Goal: Information Seeking & Learning: Get advice/opinions

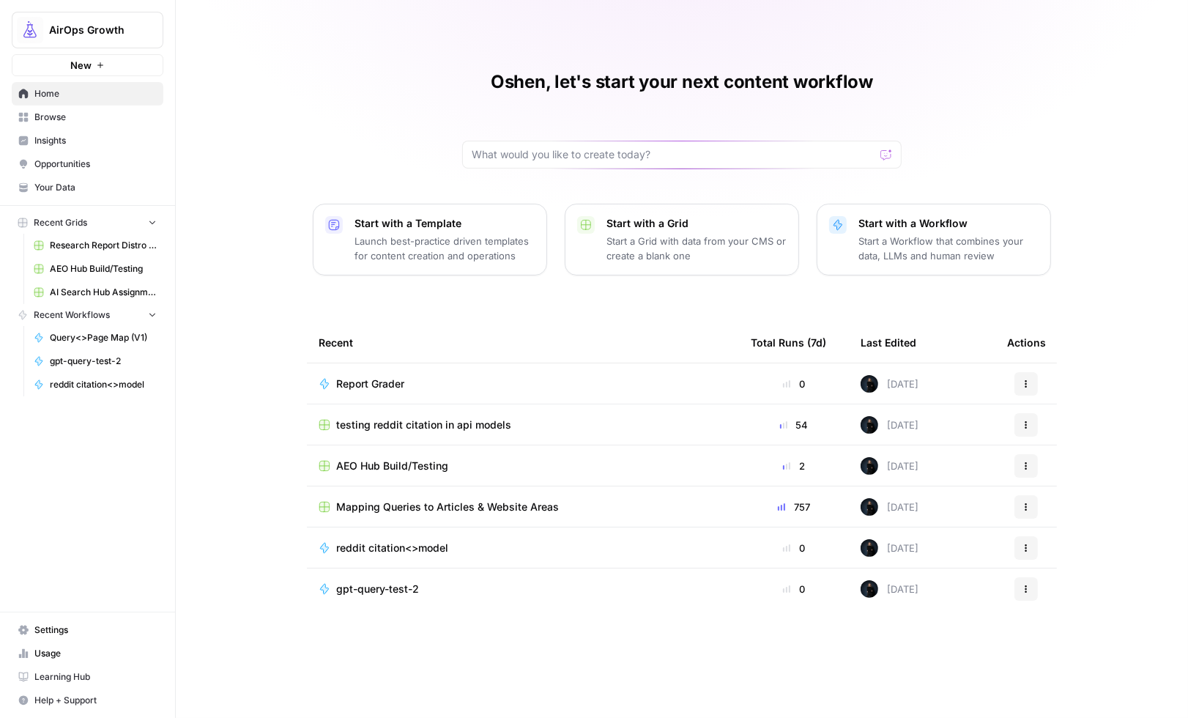
click at [51, 141] on span "Insights" at bounding box center [95, 140] width 122 height 13
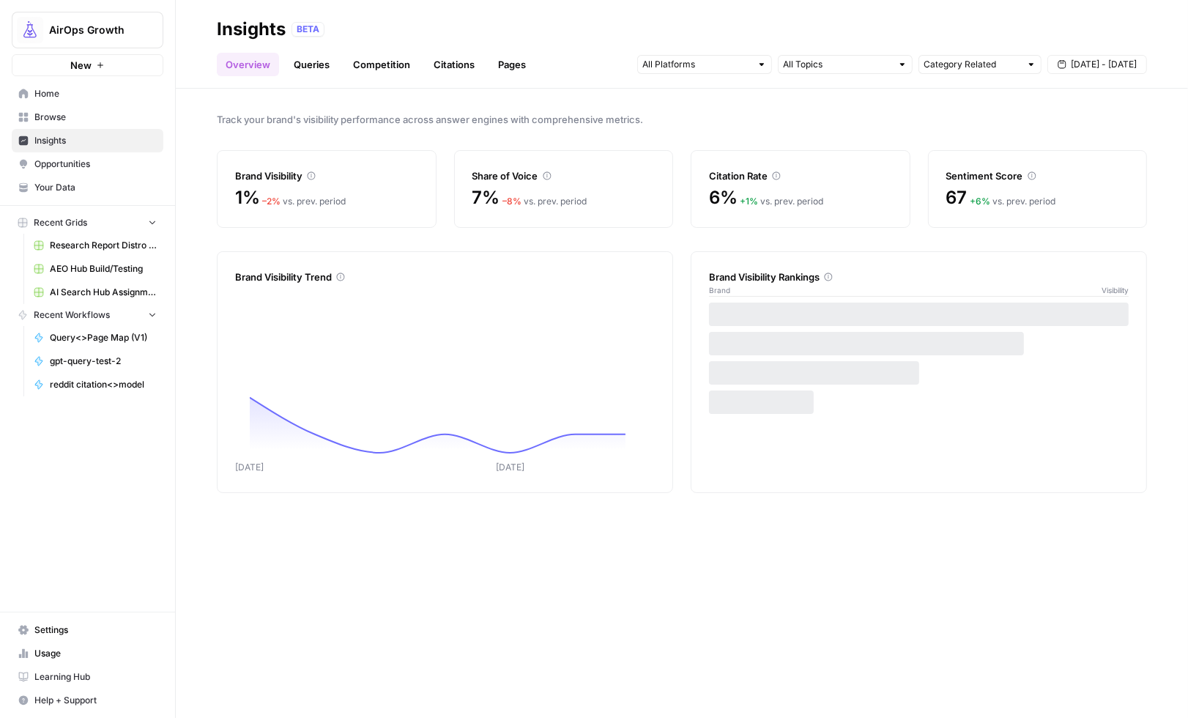
click at [327, 70] on link "Queries" at bounding box center [311, 64] width 53 height 23
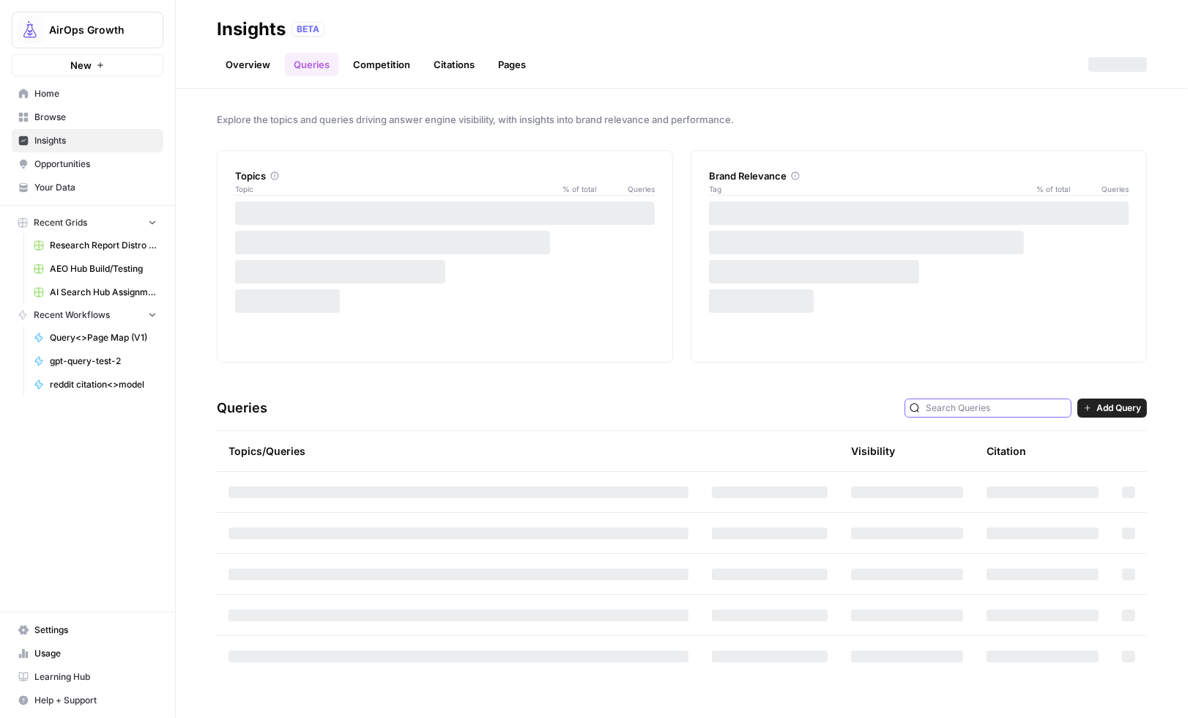
click at [1019, 406] on input "text" at bounding box center [996, 408] width 141 height 15
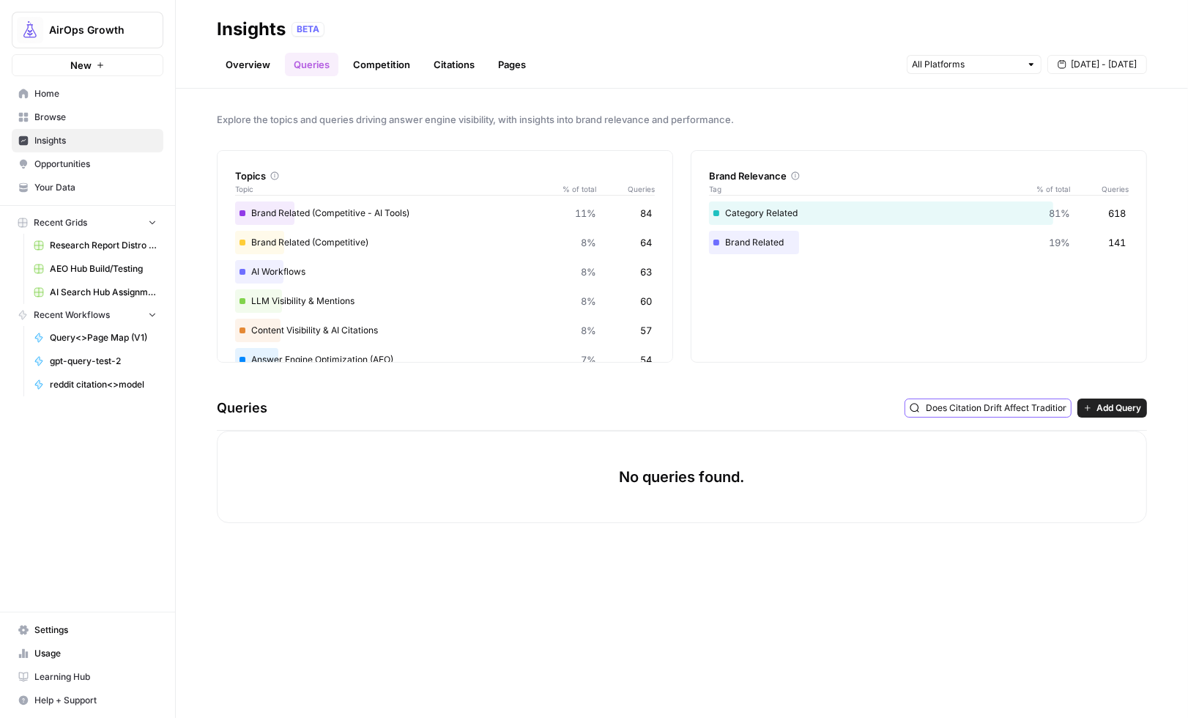
click at [973, 406] on input "Does Citation Drift Affect Traditional SEO?" at bounding box center [996, 408] width 141 height 15
type input "Does Citation Drift Affect Traditional SEO?"
click at [1090, 412] on icon "button" at bounding box center [1087, 407] width 9 height 9
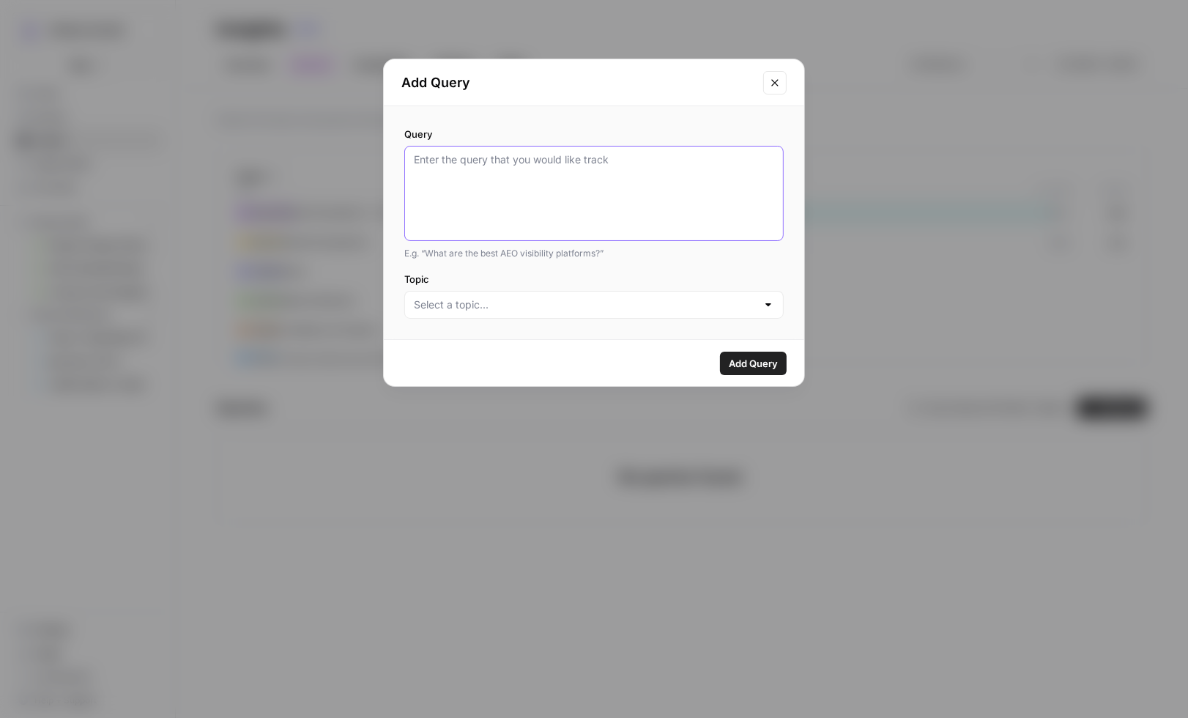
click at [428, 195] on textarea "Query" at bounding box center [594, 193] width 360 height 82
paste textarea "Does Citation Drift Affect Traditional SEO?"
type textarea "Does Citation Drift Affect Traditional SEO?"
click at [475, 309] on input "Topic" at bounding box center [585, 304] width 343 height 15
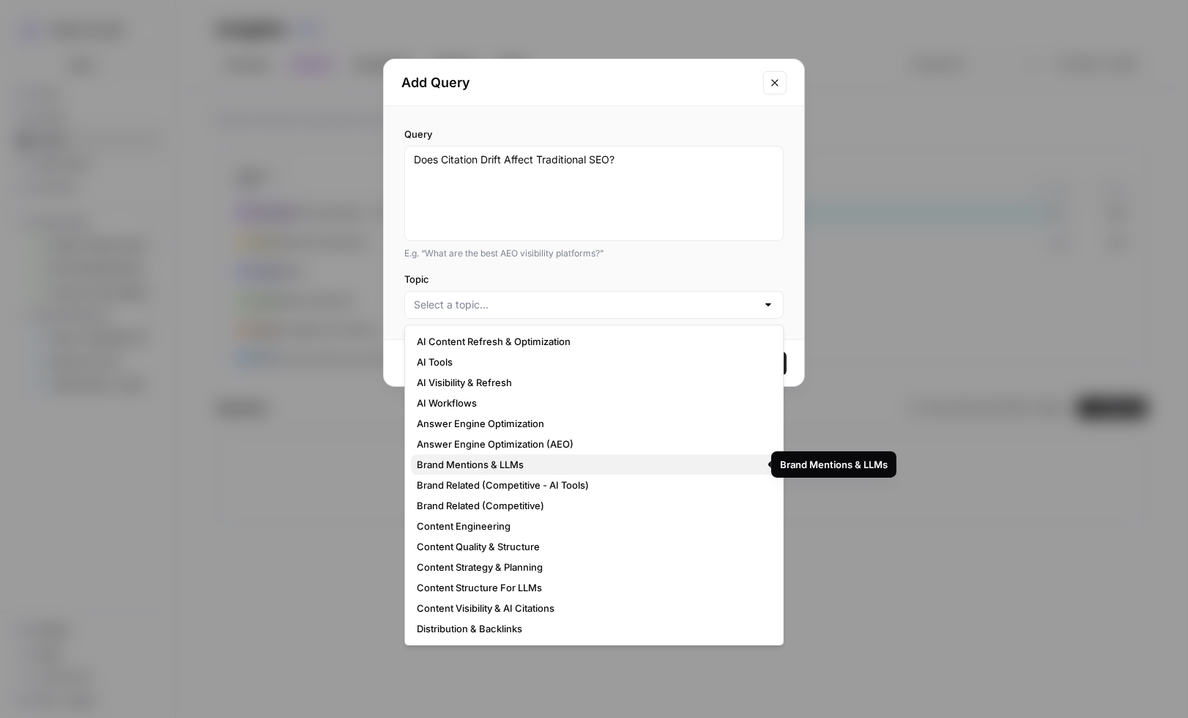
click at [512, 465] on span "Brand Mentions & LLMs" at bounding box center [591, 464] width 349 height 15
type input "Brand Mentions & LLMs"
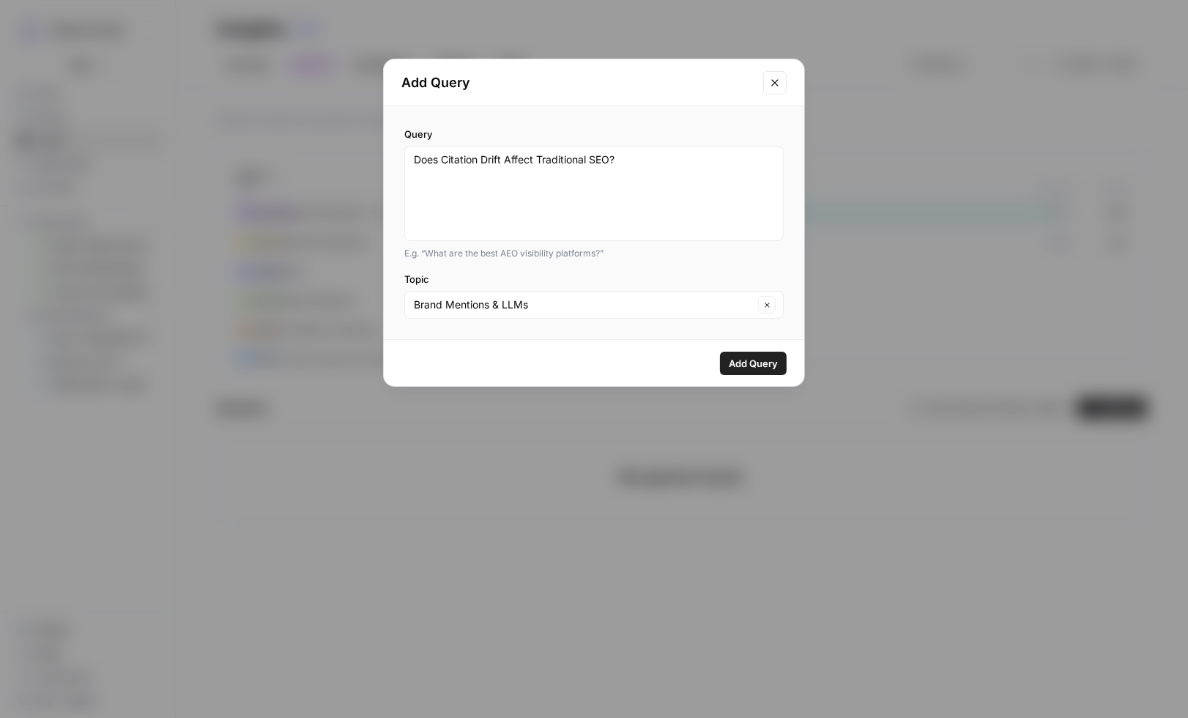
click at [750, 360] on span "Add Query" at bounding box center [753, 363] width 49 height 15
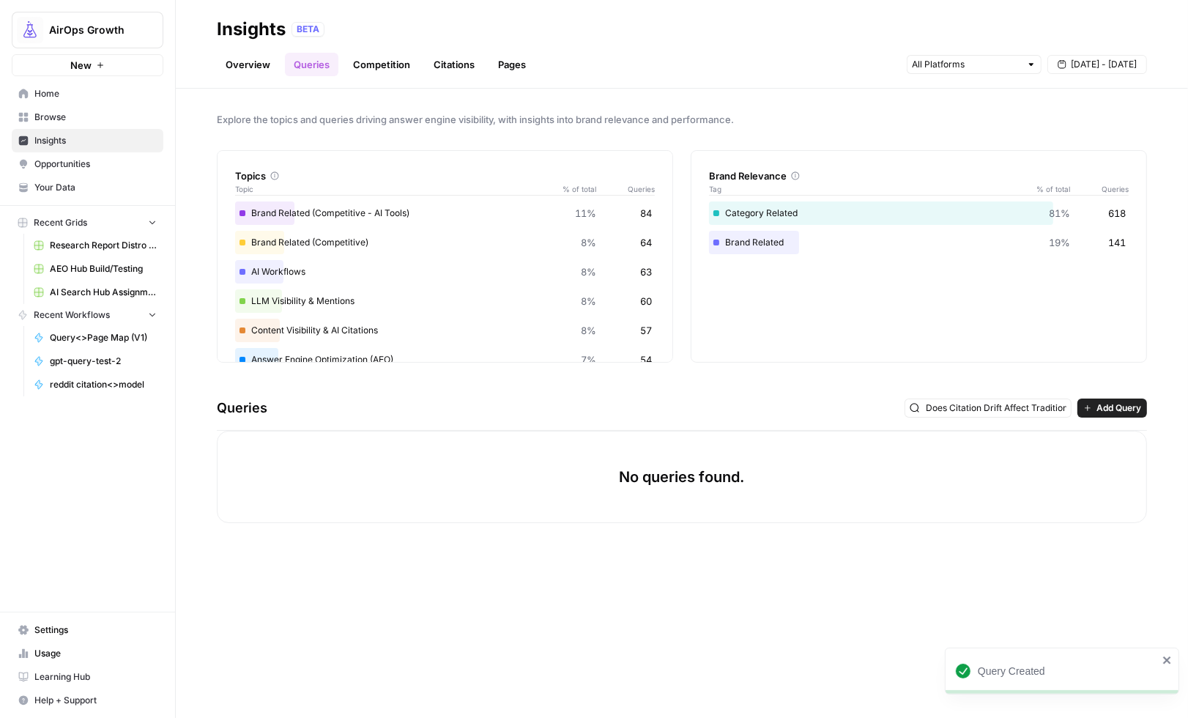
click at [373, 62] on link "Competition" at bounding box center [381, 64] width 75 height 23
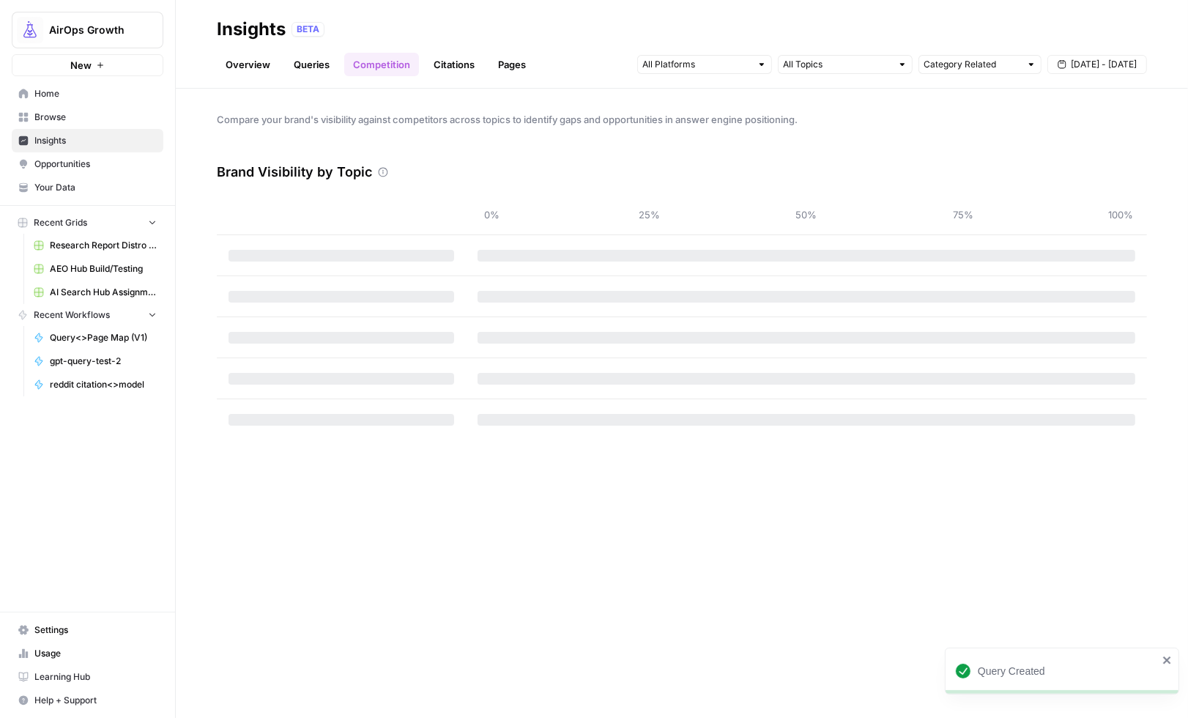
click at [300, 64] on link "Queries" at bounding box center [311, 64] width 53 height 23
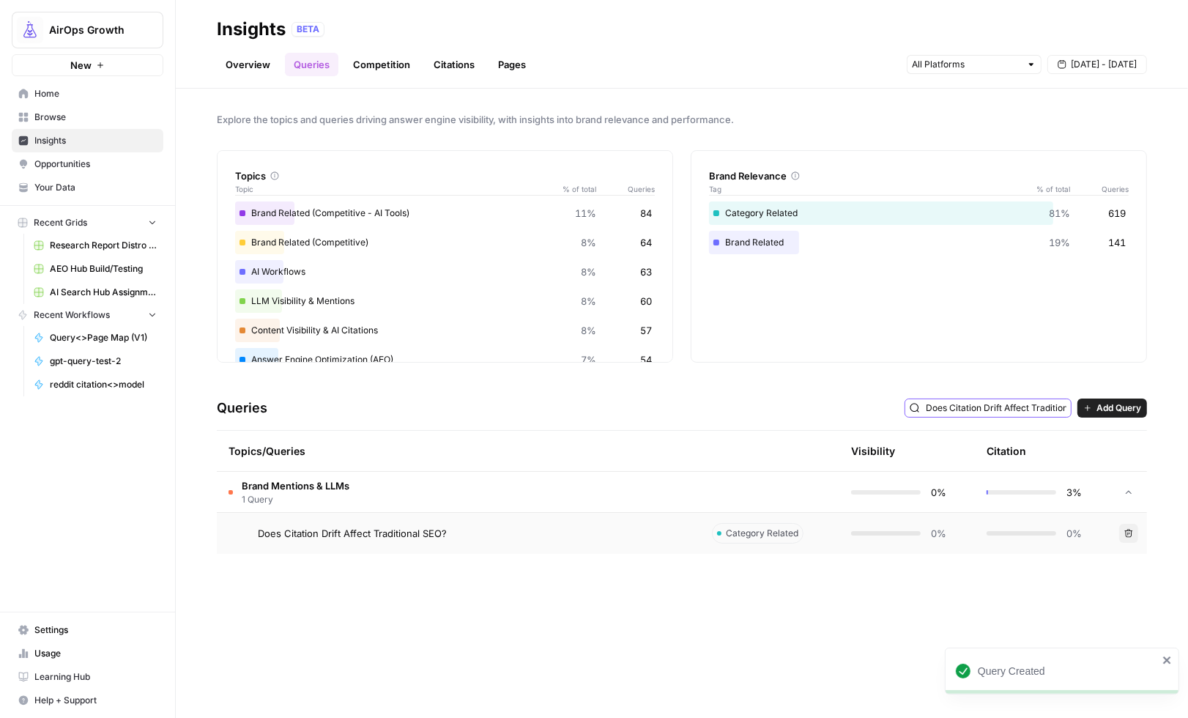
click at [1008, 409] on input "Does Citation Drift Affect Traditional SEO?" at bounding box center [996, 408] width 141 height 15
type input "Does Citation Drift Affect Traditional SEO?"
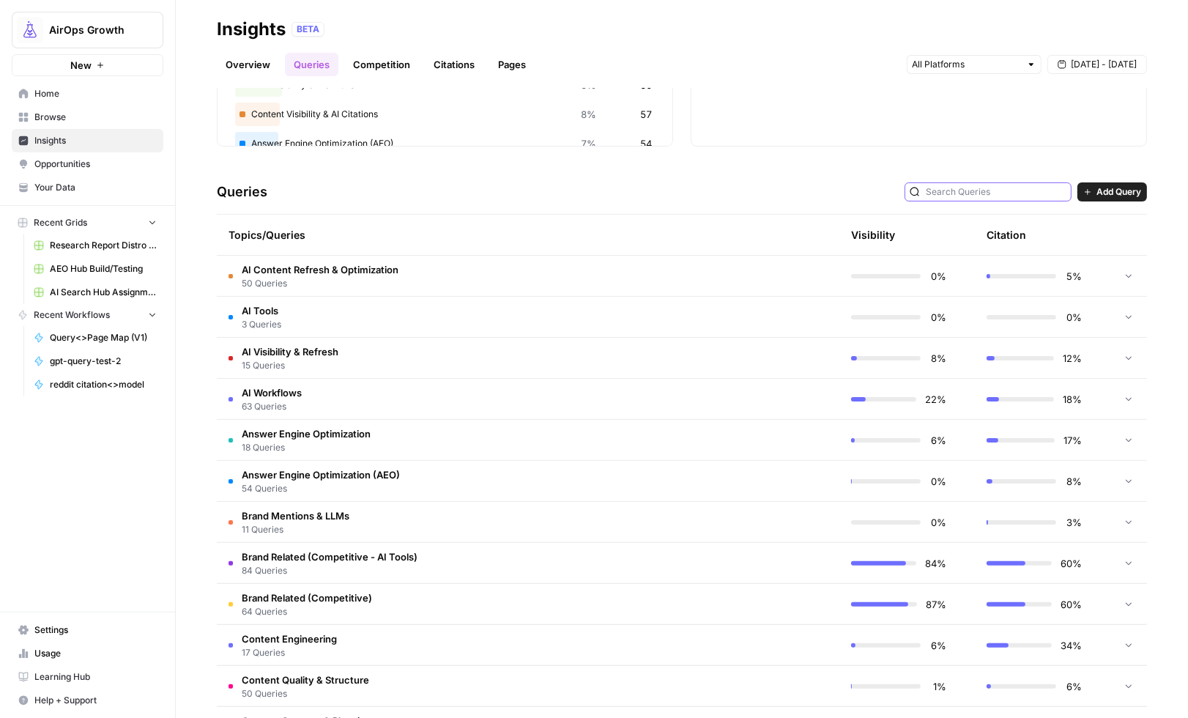
scroll to position [239, 0]
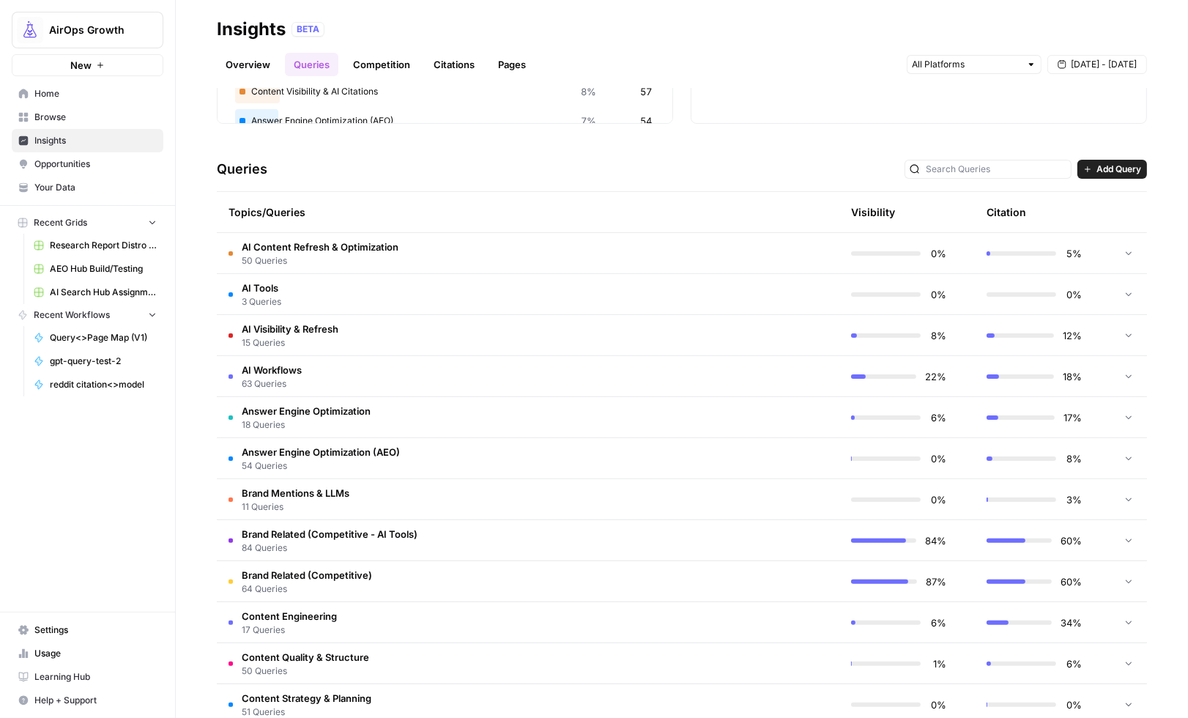
click at [302, 292] on td "AI Tools 3 Queries" at bounding box center [458, 294] width 483 height 40
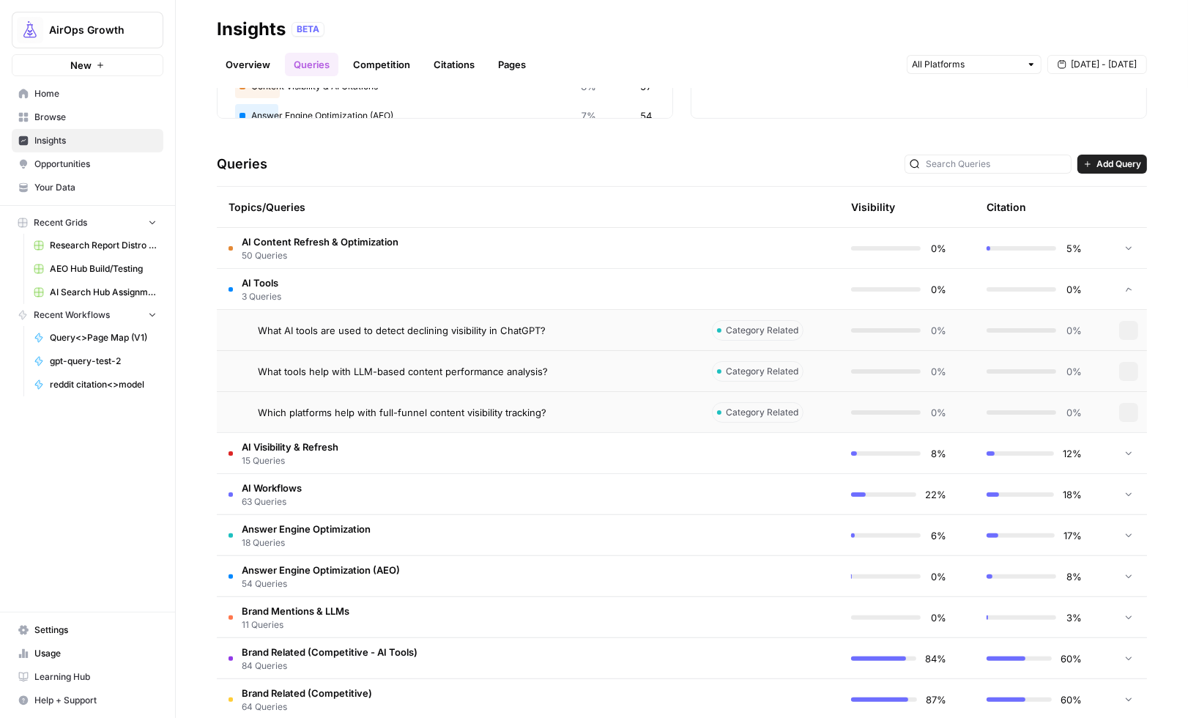
scroll to position [246, 0]
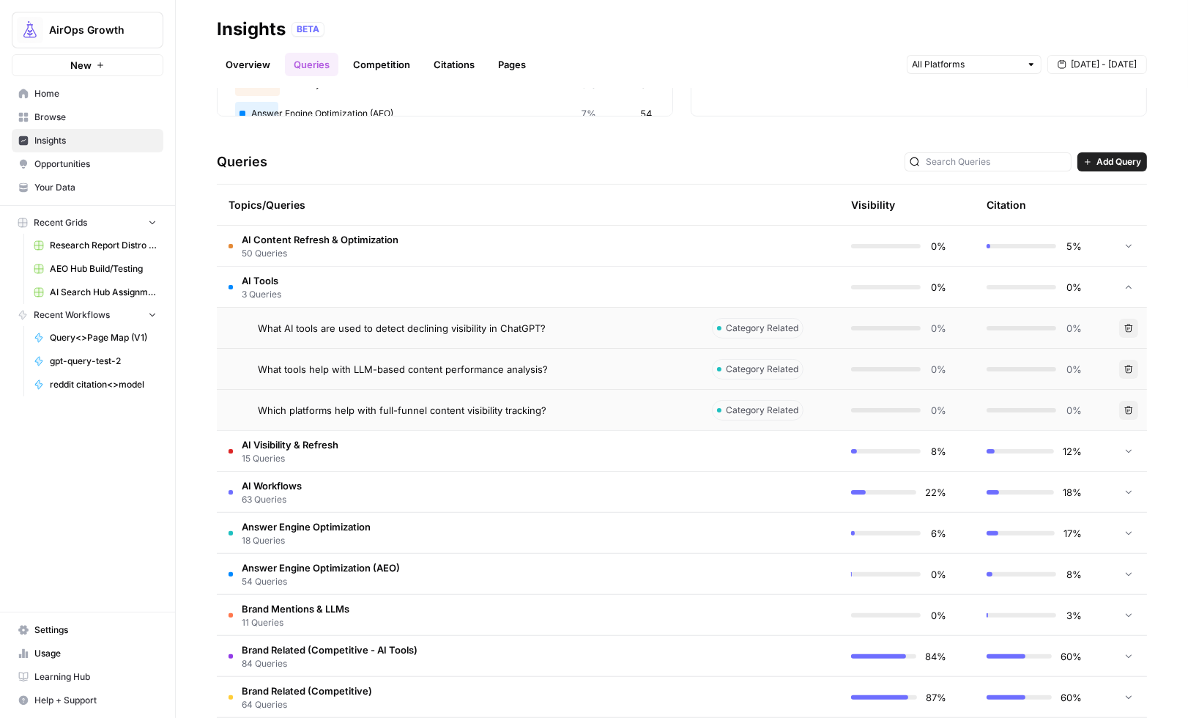
click at [278, 290] on span "3 Queries" at bounding box center [262, 294] width 40 height 13
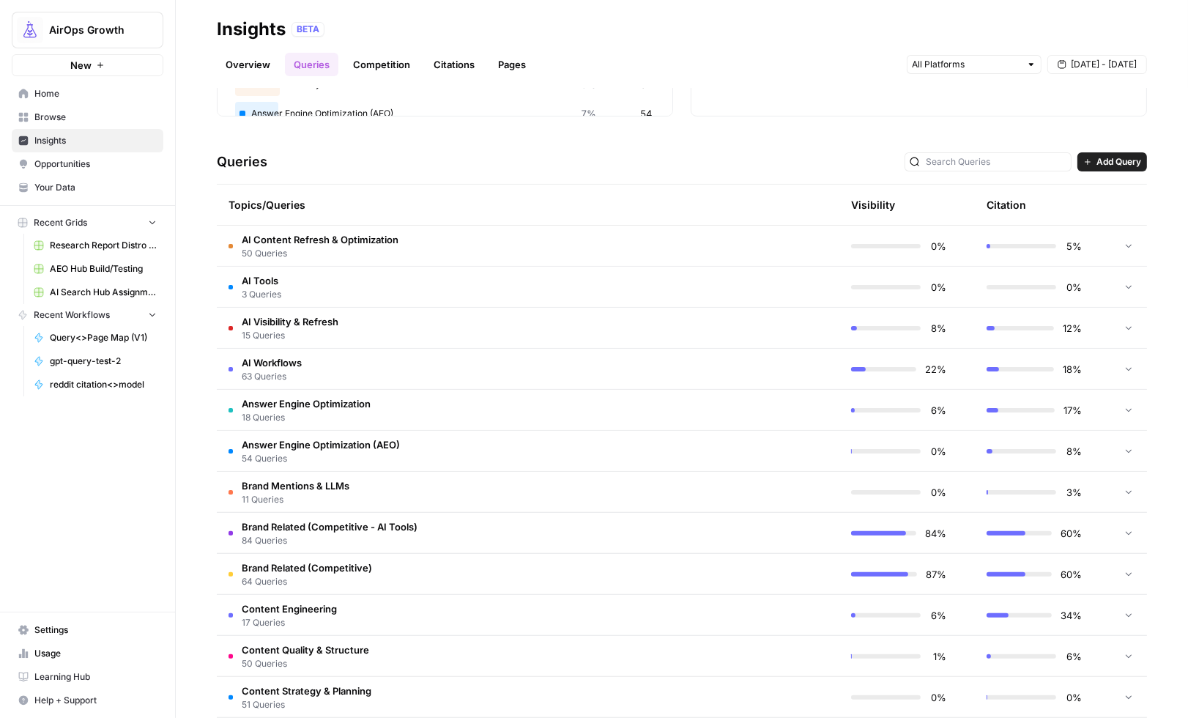
scroll to position [255, 0]
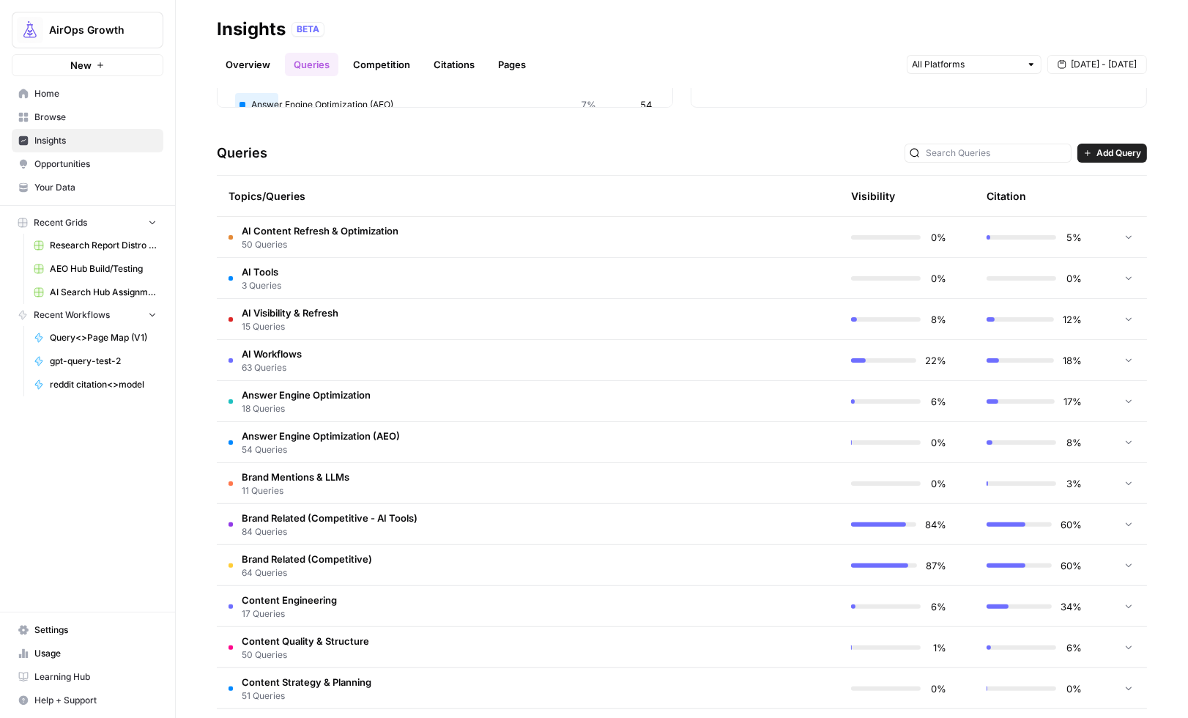
click at [377, 217] on td "AI Content Refresh & Optimization 50 Queries" at bounding box center [458, 237] width 483 height 40
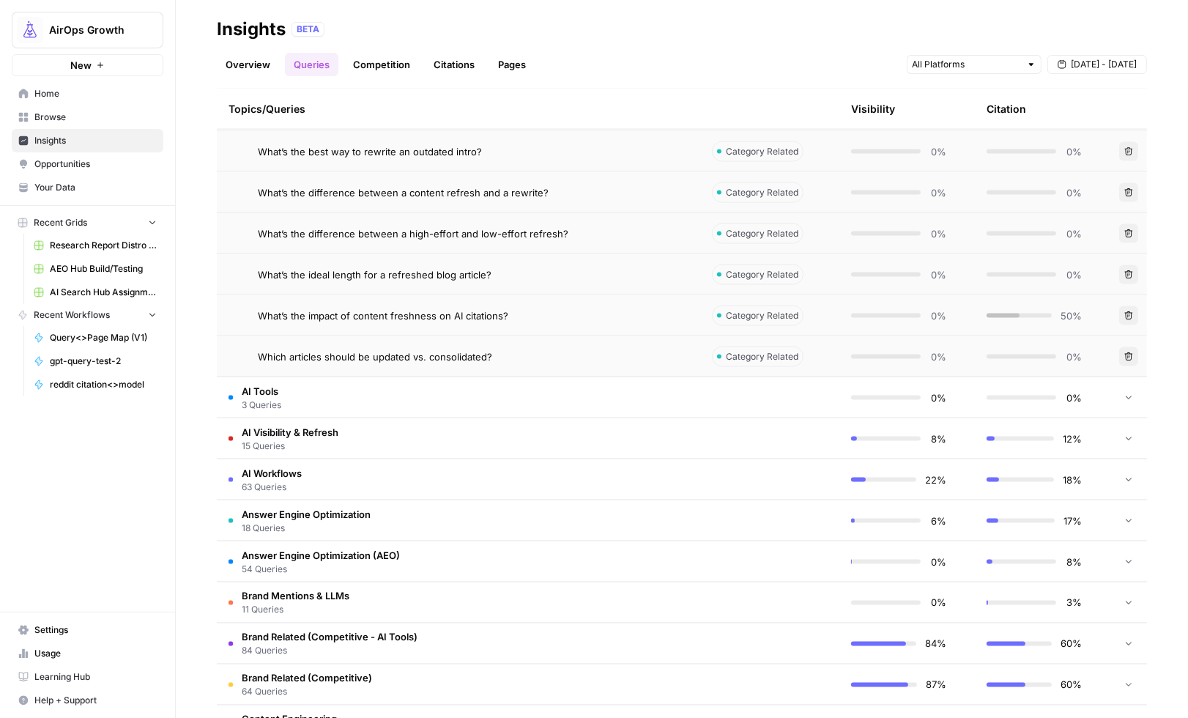
scroll to position [0, 0]
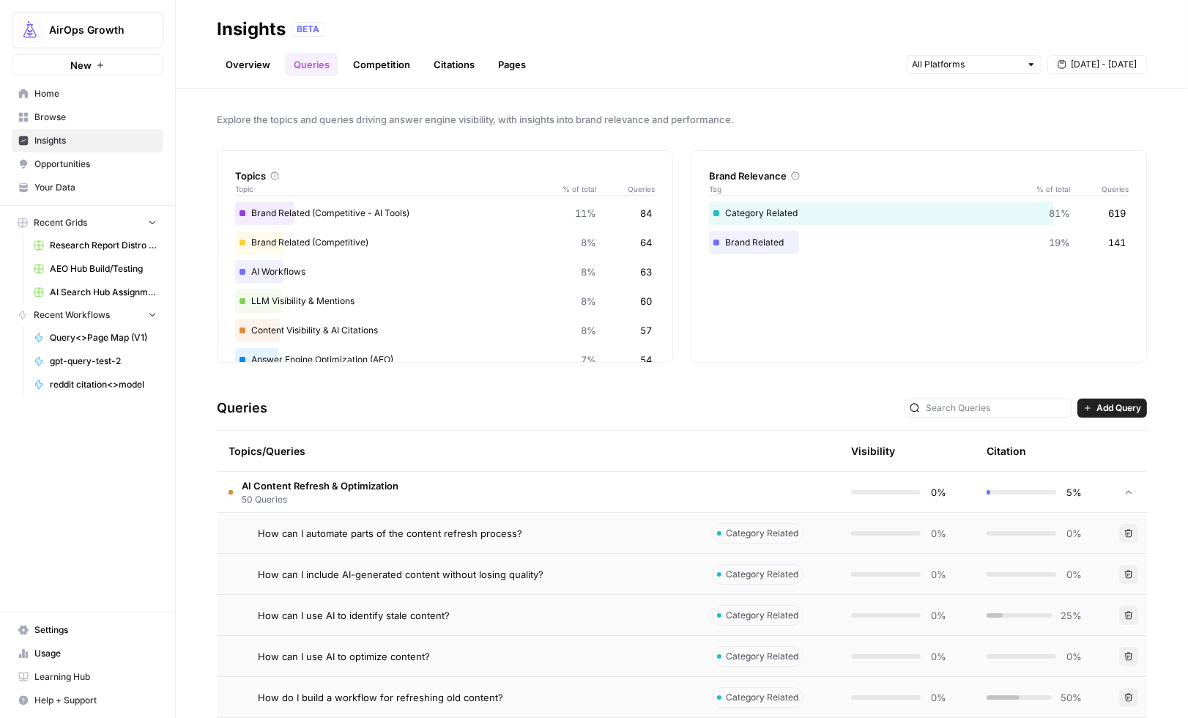
click at [319, 491] on span "AI Content Refresh & Optimization" at bounding box center [320, 485] width 157 height 15
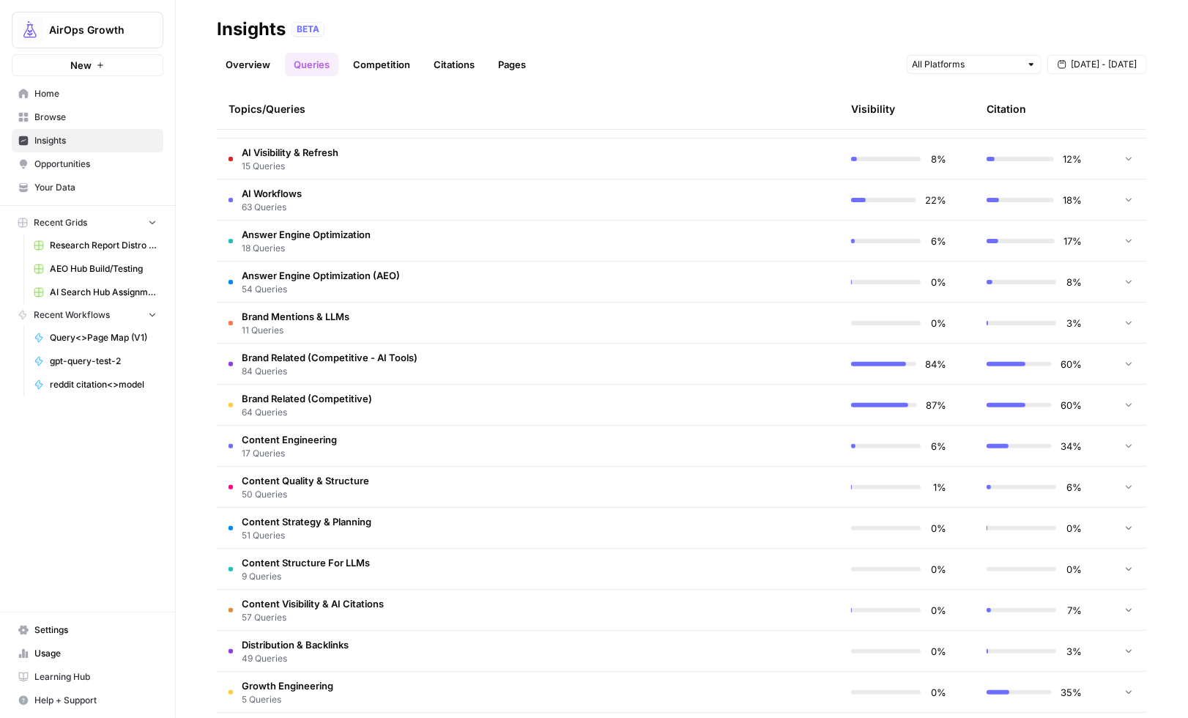
scroll to position [598, 0]
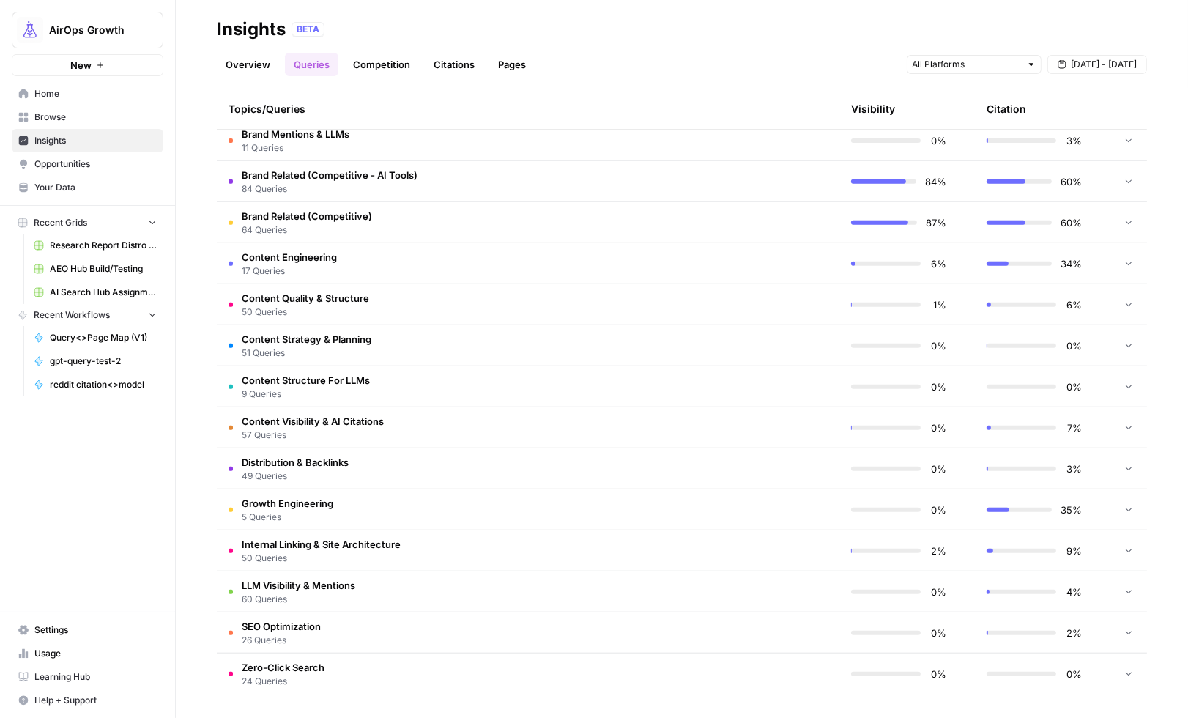
click at [307, 430] on span "57 Queries" at bounding box center [313, 434] width 142 height 13
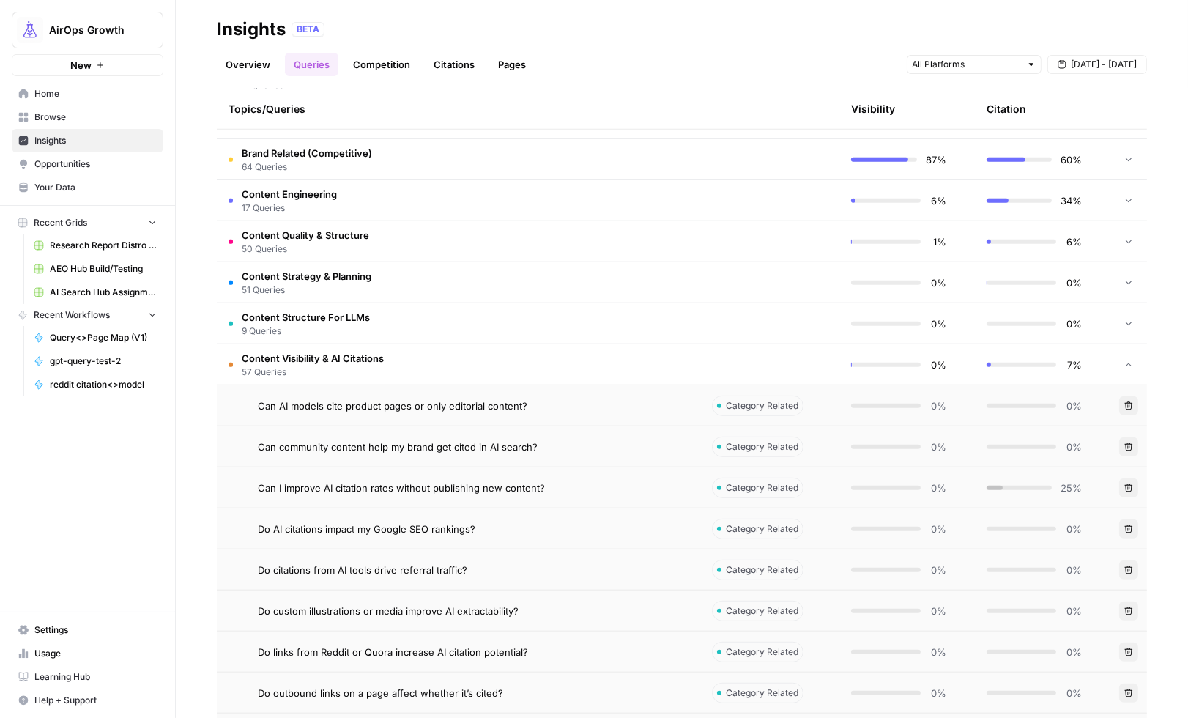
scroll to position [660, 0]
click at [529, 487] on span "Can I improve AI citation rates without publishing new content?" at bounding box center [401, 488] width 287 height 15
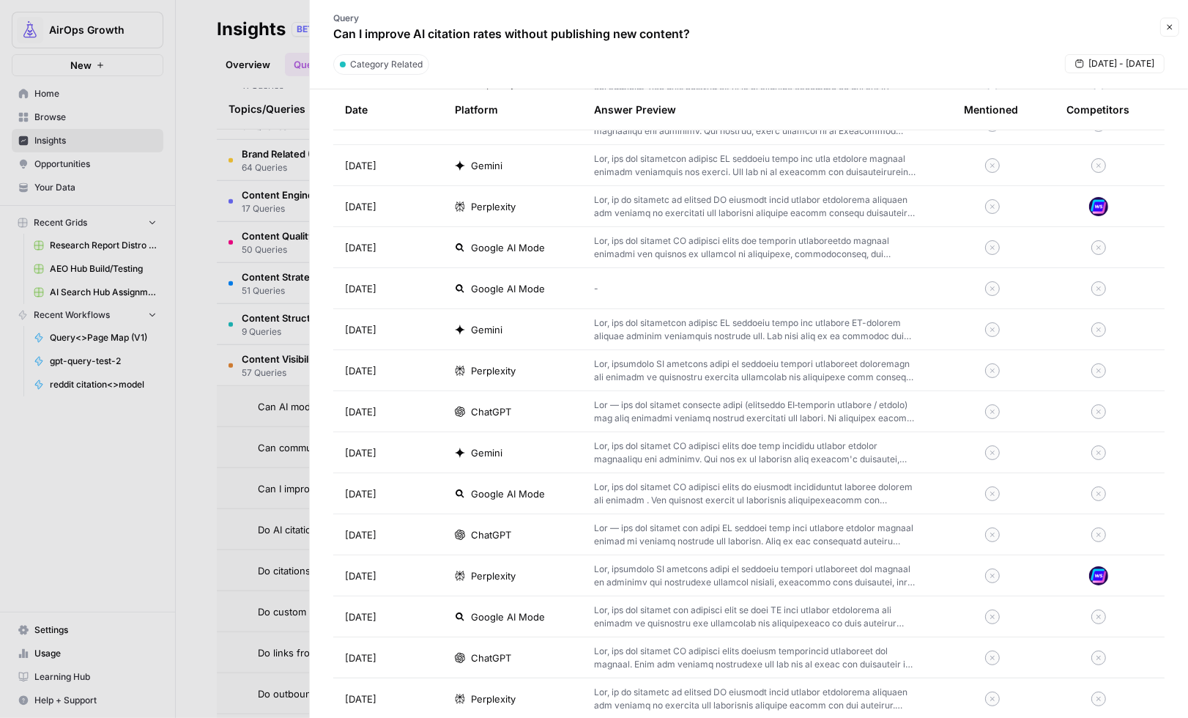
scroll to position [1440, 0]
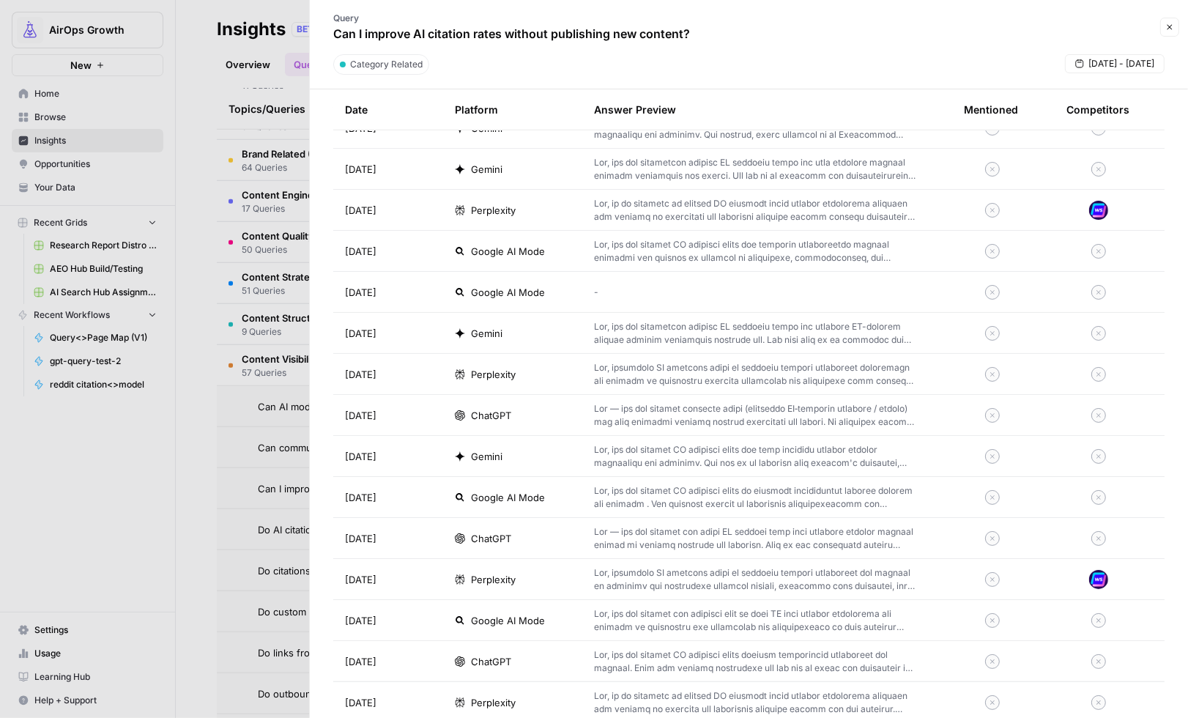
click at [1172, 28] on icon "button" at bounding box center [1169, 27] width 9 height 9
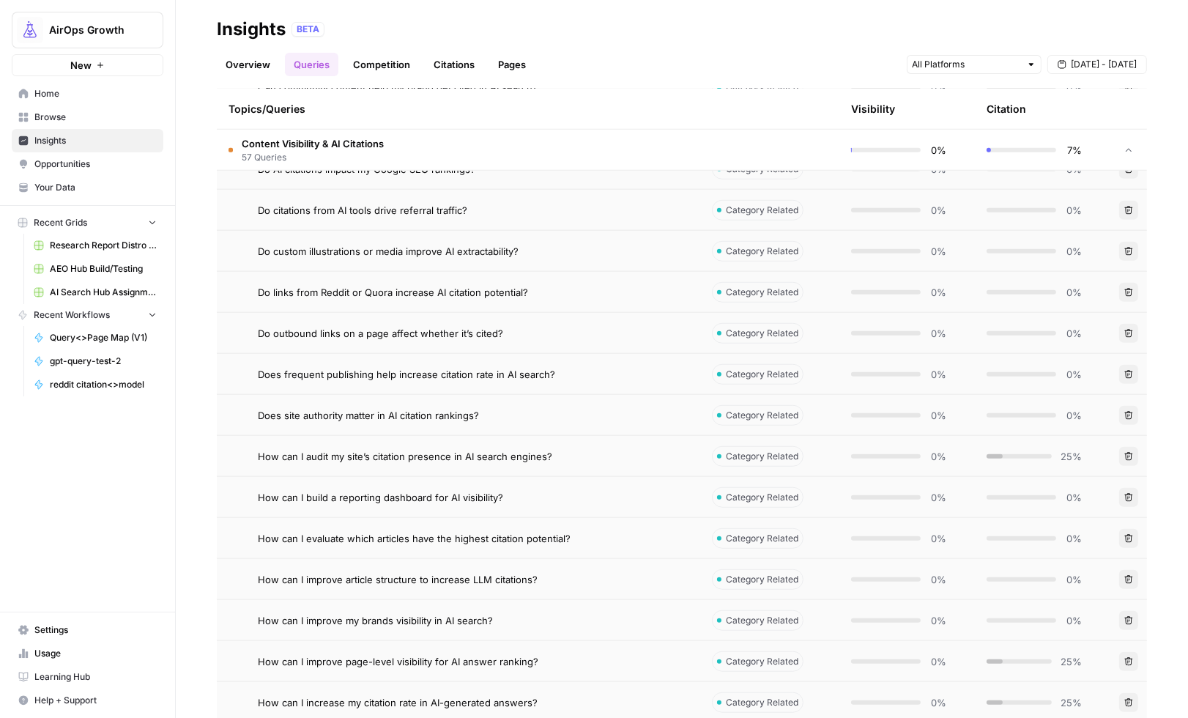
scroll to position [1030, 0]
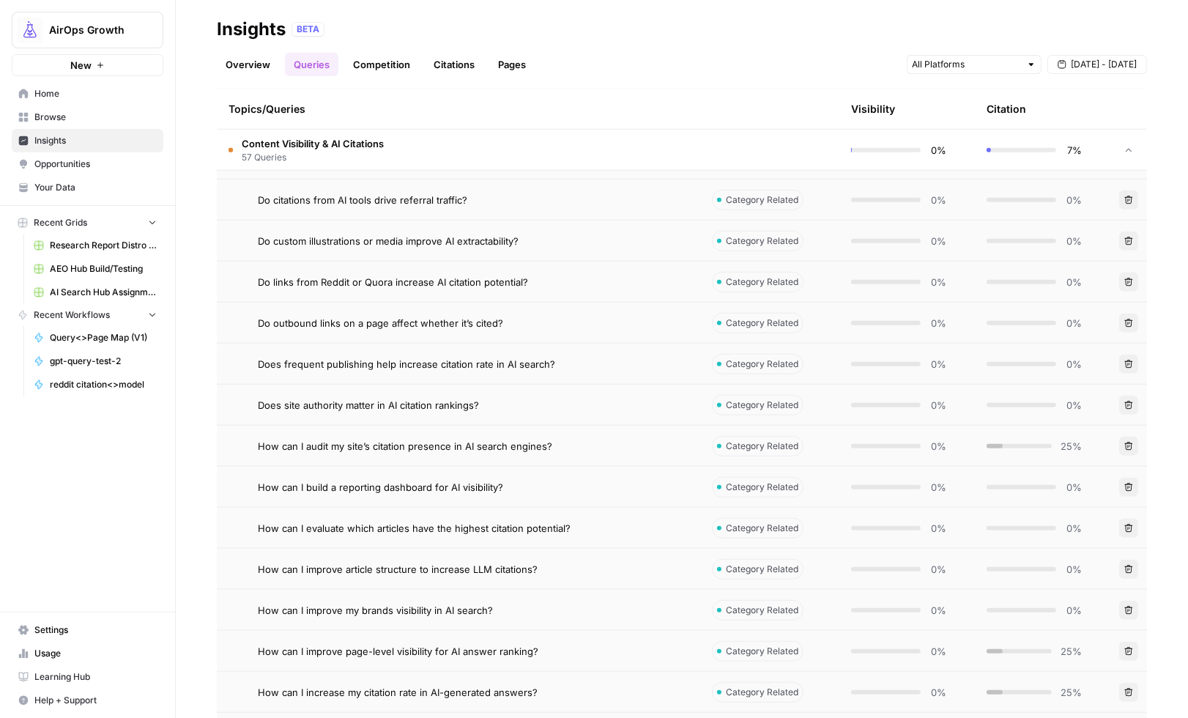
click at [383, 449] on span "How can I audit my site’s citation presence in AI search engines?" at bounding box center [405, 446] width 294 height 15
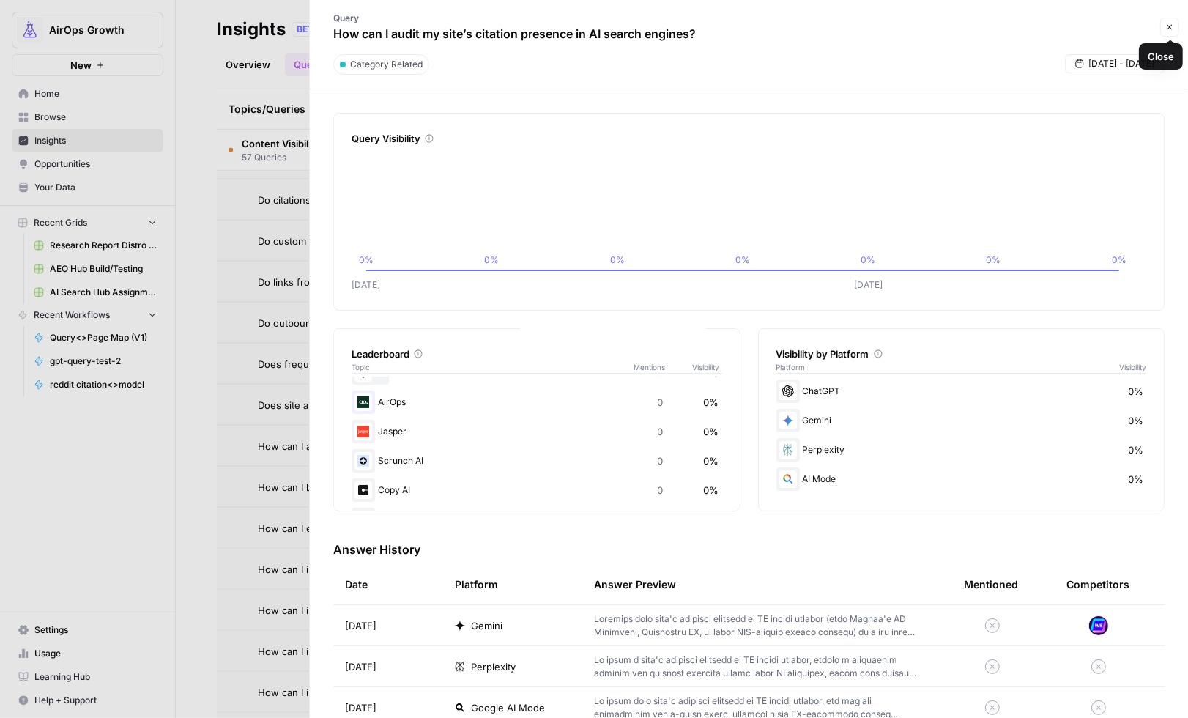
drag, startPoint x: 1168, startPoint y: 24, endPoint x: 1121, endPoint y: 39, distance: 49.1
click at [1168, 24] on icon "button" at bounding box center [1169, 27] width 9 height 9
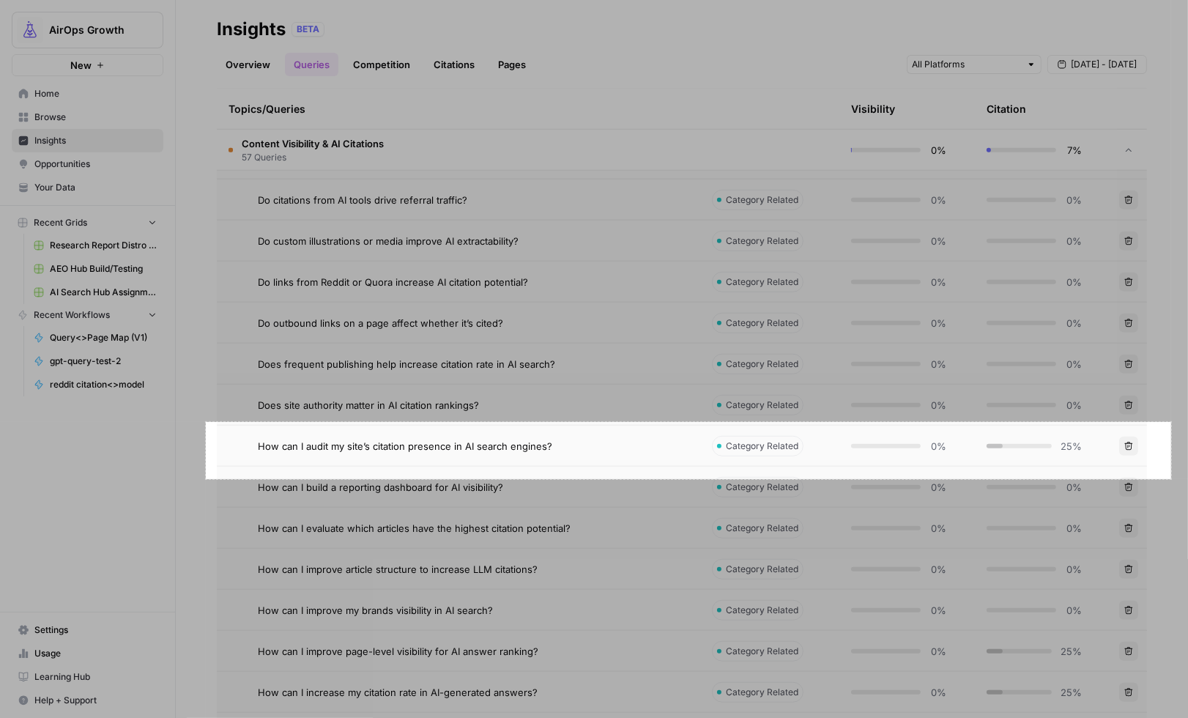
drag, startPoint x: 206, startPoint y: 422, endPoint x: 1171, endPoint y: 479, distance: 966.8
click at [1171, 479] on div "1318 X 78" at bounding box center [594, 359] width 1188 height 718
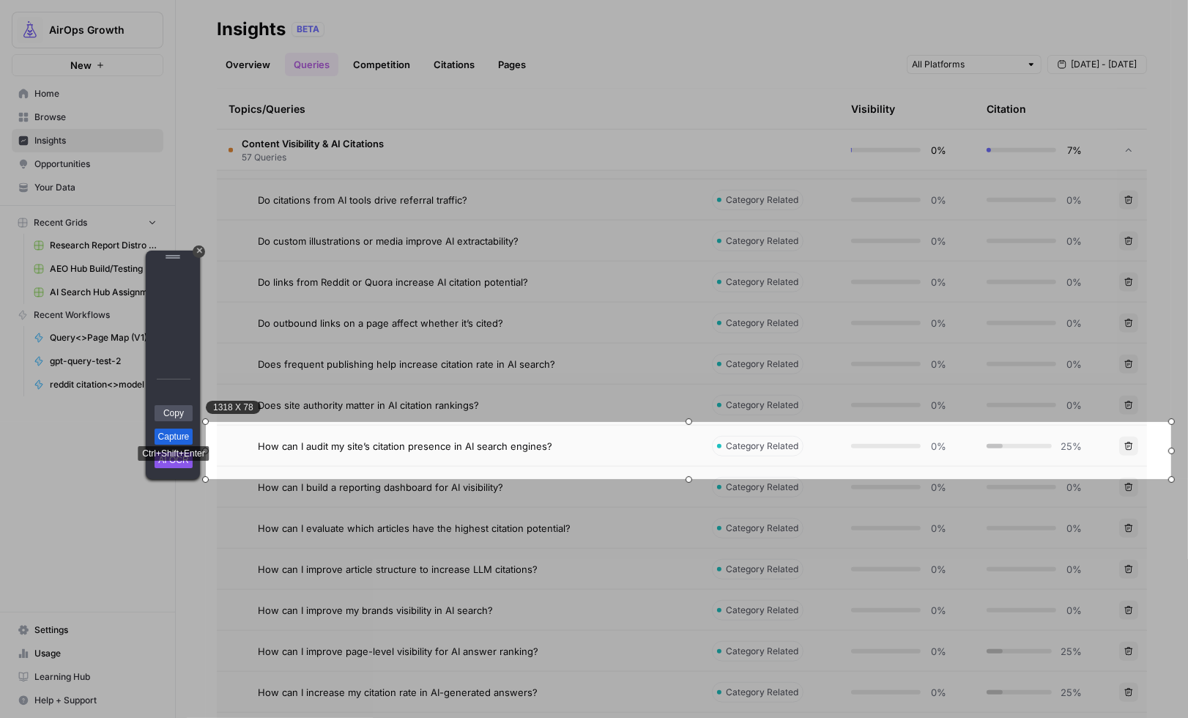
click at [167, 433] on link "Capture" at bounding box center [174, 436] width 38 height 16
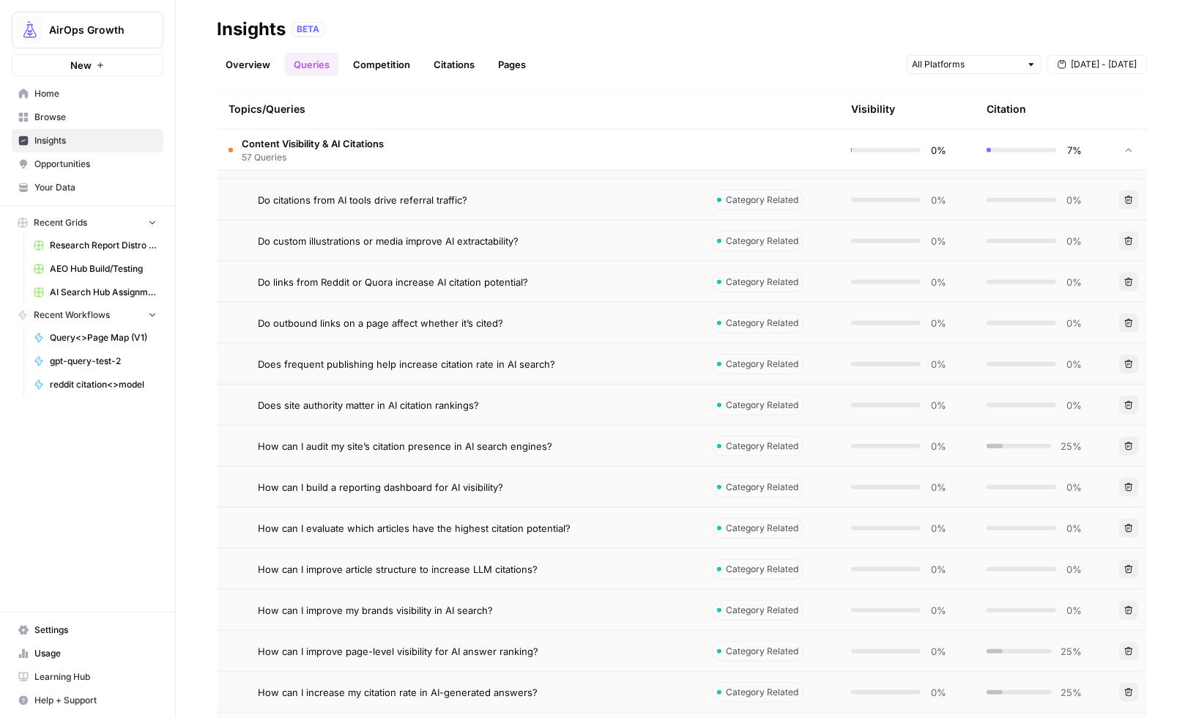
click at [390, 452] on span "How can I audit my site’s citation presence in AI search engines?" at bounding box center [405, 446] width 294 height 15
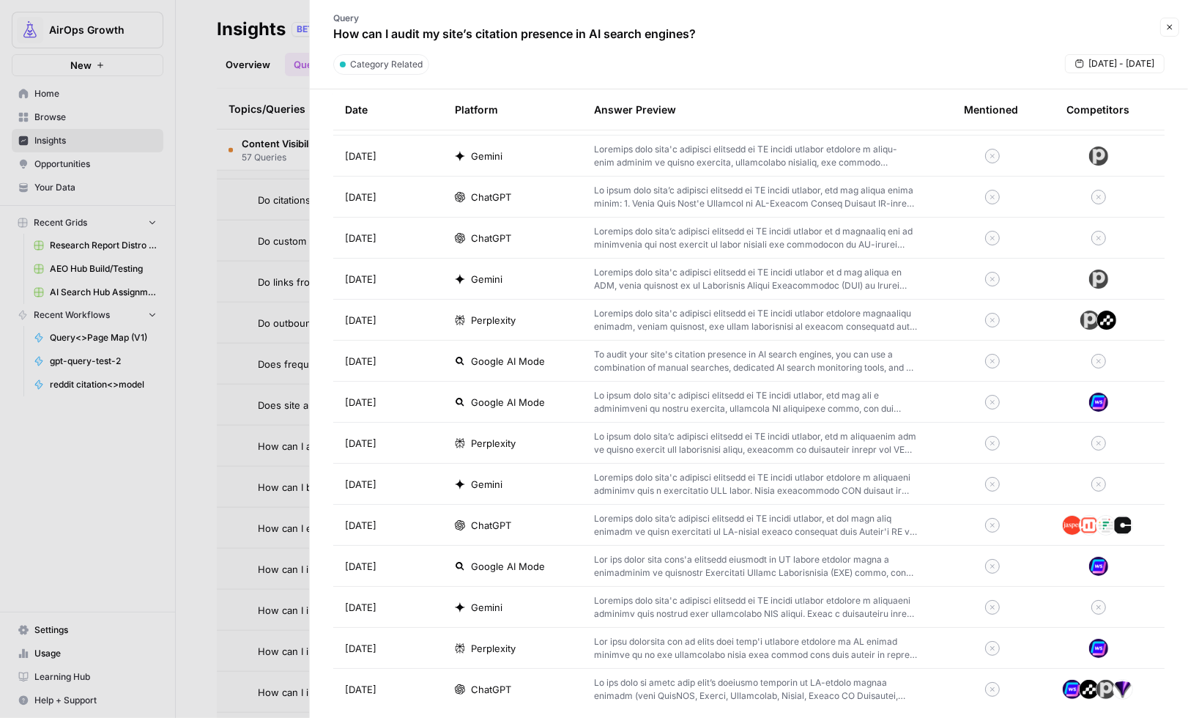
scroll to position [5446, 0]
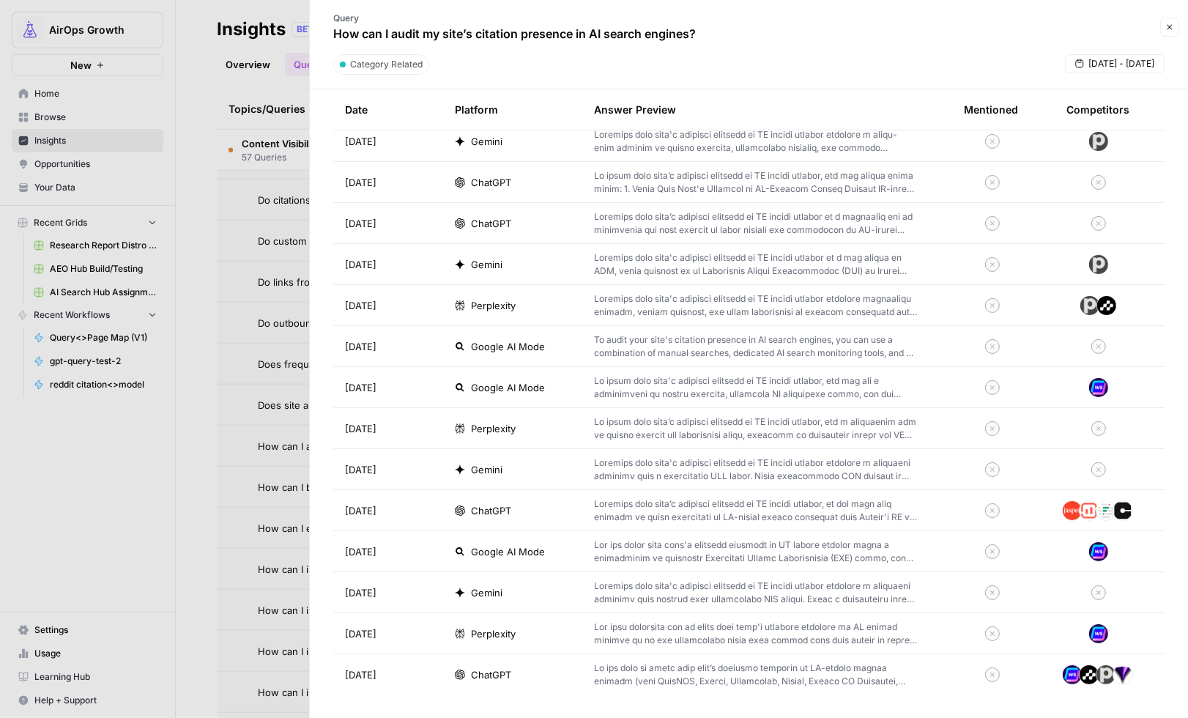
click at [1167, 29] on icon "button" at bounding box center [1169, 27] width 9 height 9
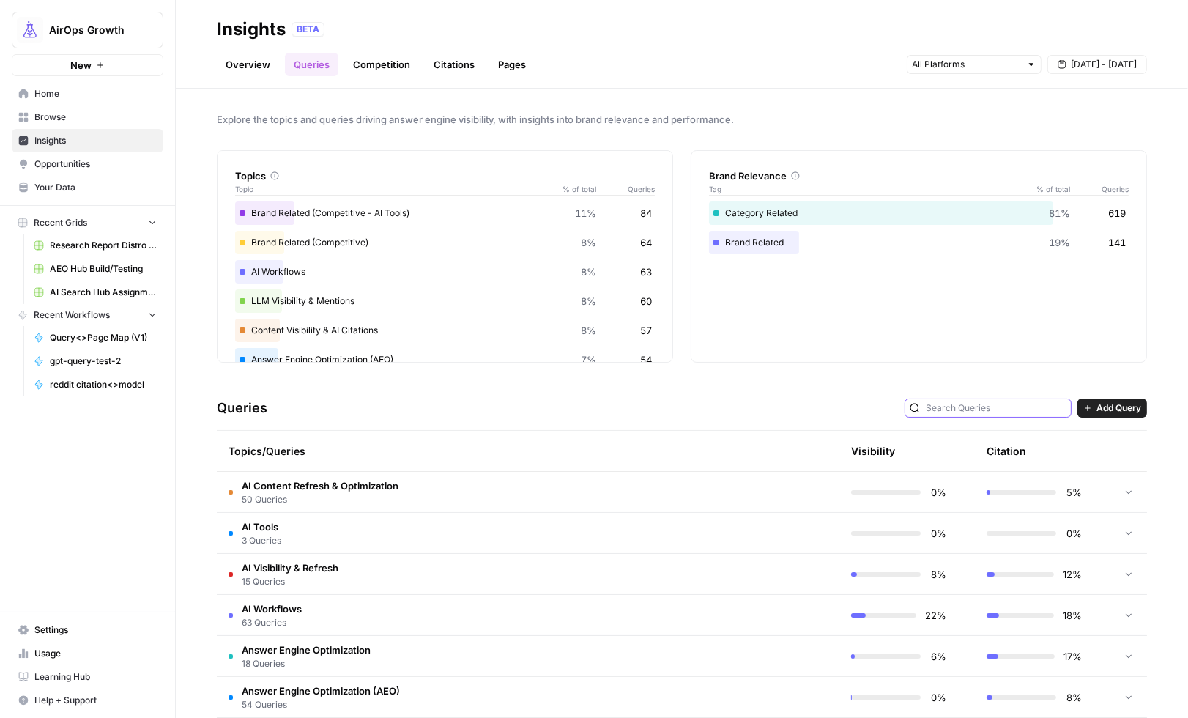
drag, startPoint x: 984, startPoint y: 400, endPoint x: 981, endPoint y: 410, distance: 10.7
click at [983, 402] on input "text" at bounding box center [996, 408] width 141 height 15
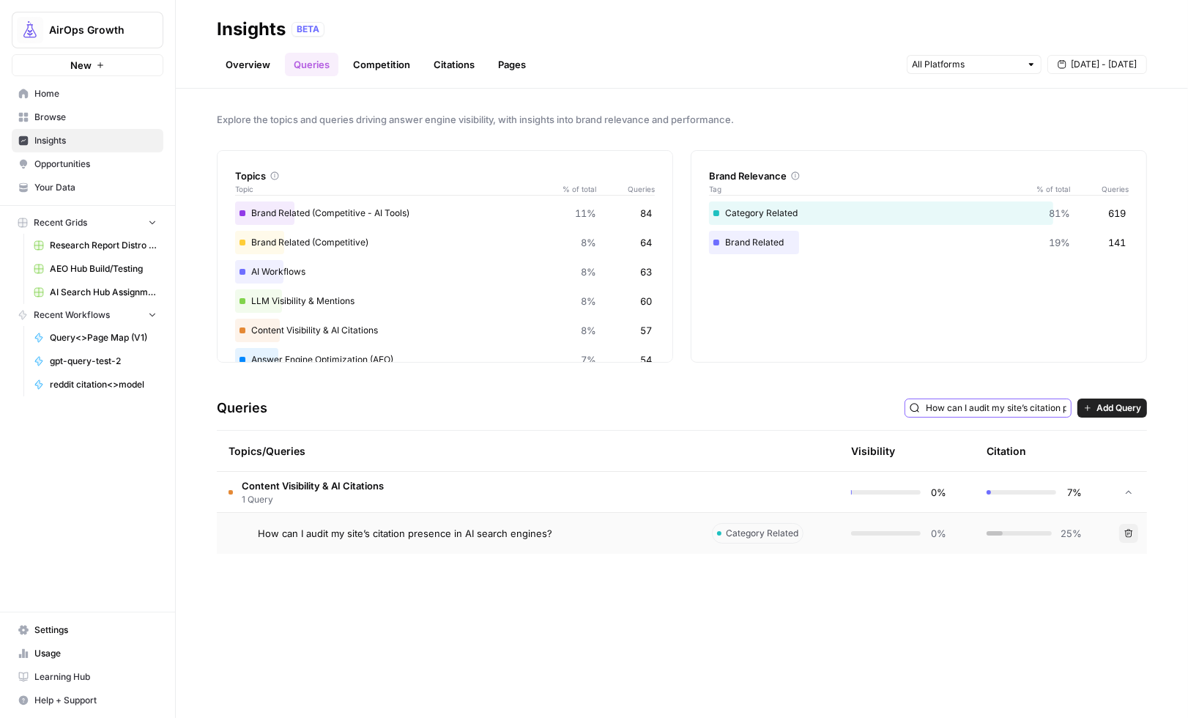
type input "How can I audit my site’s citation presence in AI search engines?"
click at [583, 532] on div "How can I audit my site’s citation presence in AI search engines?" at bounding box center [473, 533] width 431 height 15
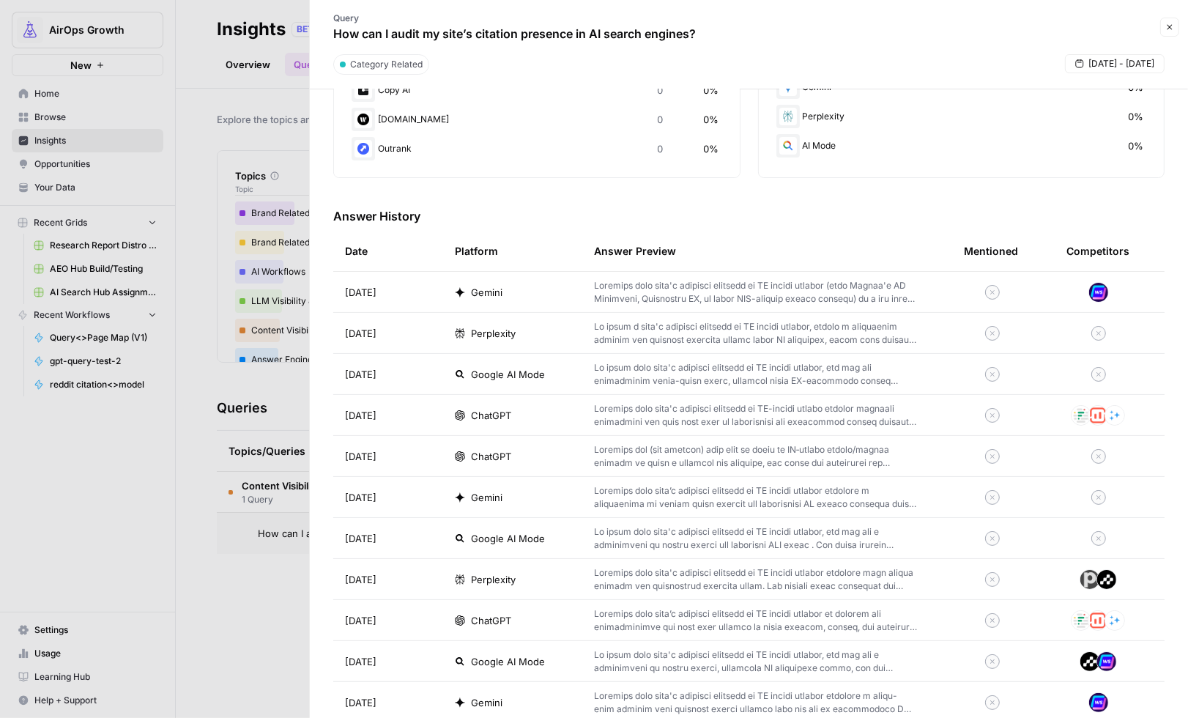
scroll to position [334, 0]
click at [743, 414] on p at bounding box center [755, 414] width 323 height 26
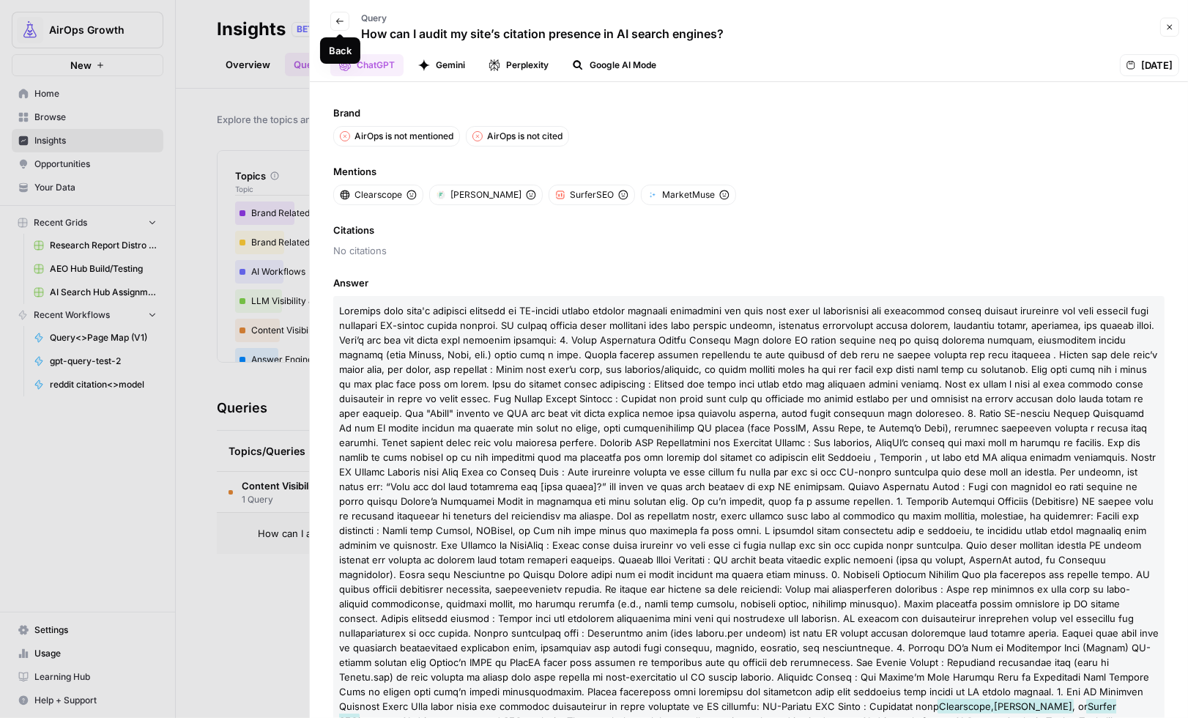
click at [342, 21] on icon "button" at bounding box center [339, 21] width 9 height 9
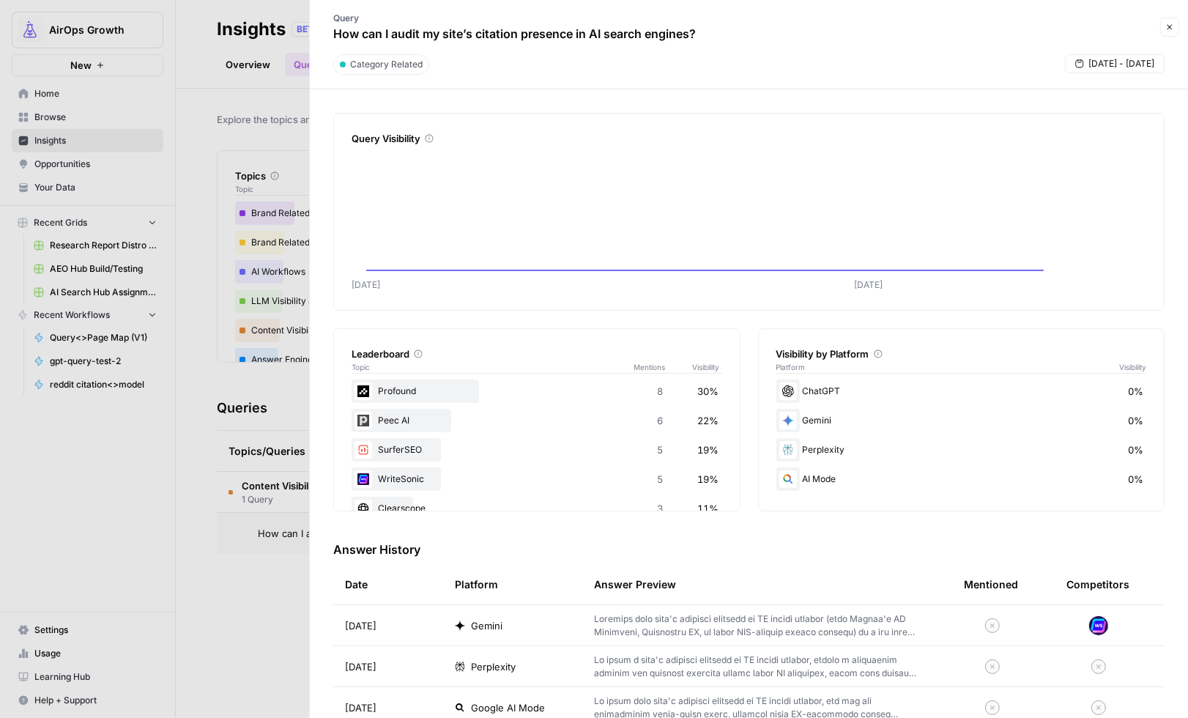
click at [718, 615] on p at bounding box center [755, 625] width 323 height 26
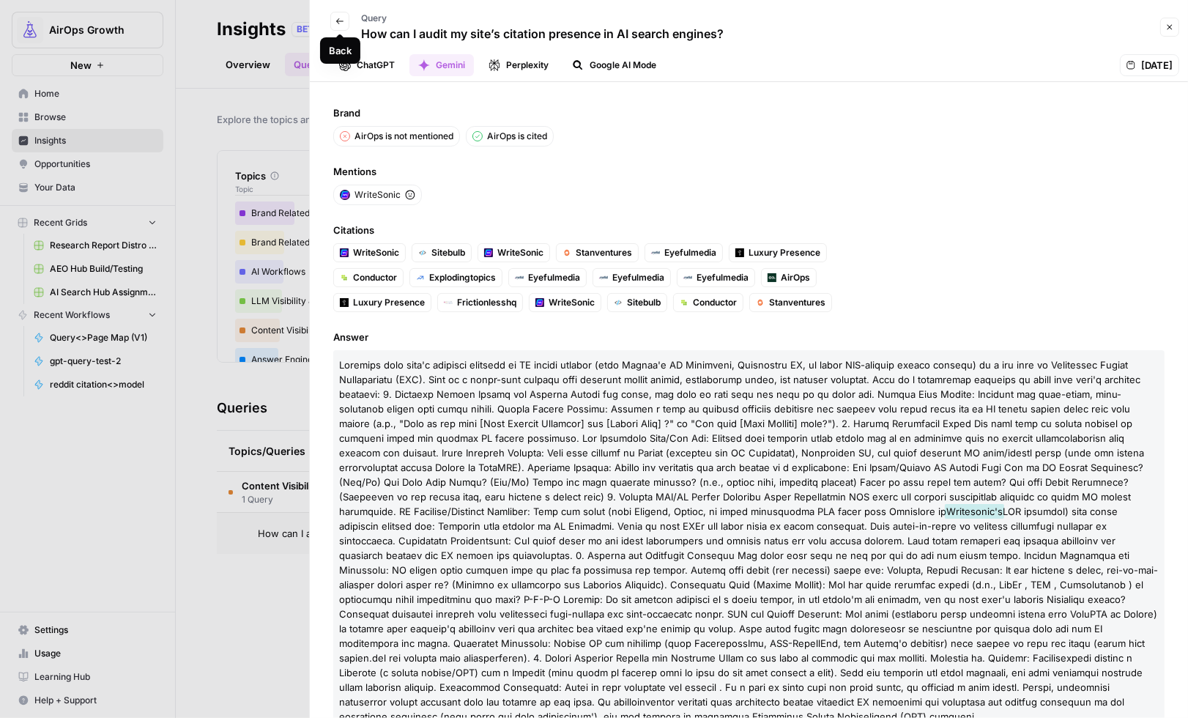
click at [341, 20] on icon "button" at bounding box center [339, 21] width 9 height 9
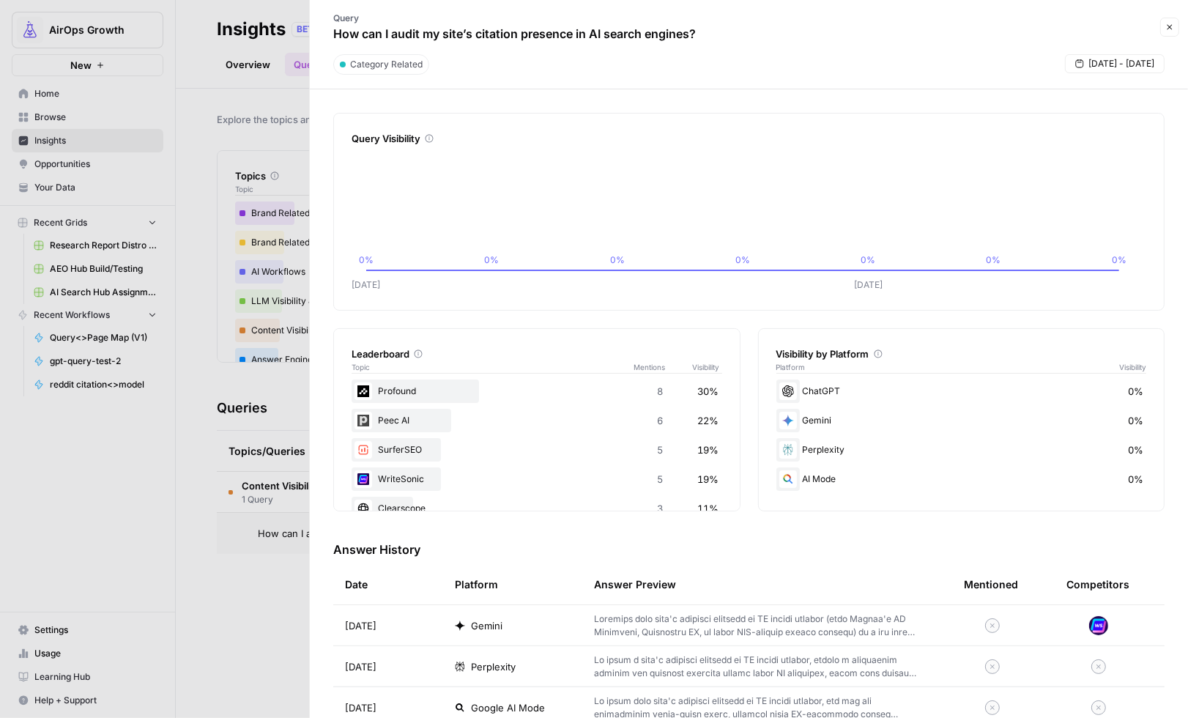
drag, startPoint x: 1164, startPoint y: 30, endPoint x: 1115, endPoint y: 48, distance: 52.1
click at [1165, 30] on icon "button" at bounding box center [1169, 27] width 9 height 9
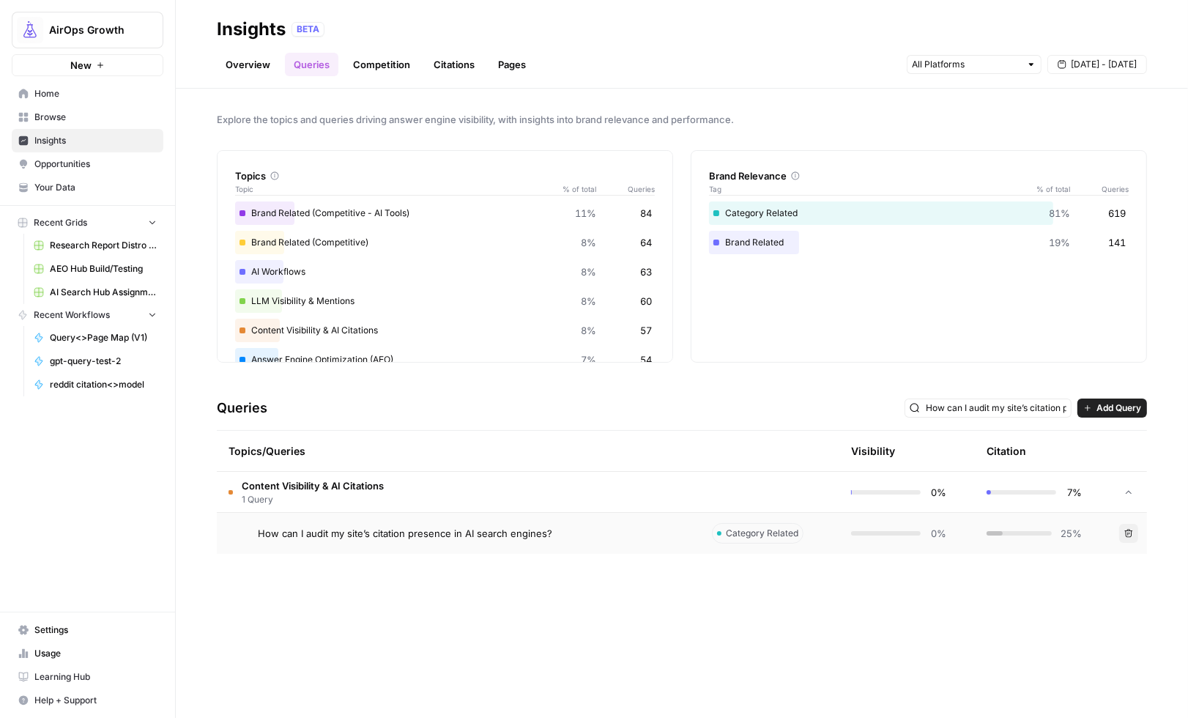
click at [802, 529] on div "Category Related" at bounding box center [758, 533] width 92 height 21
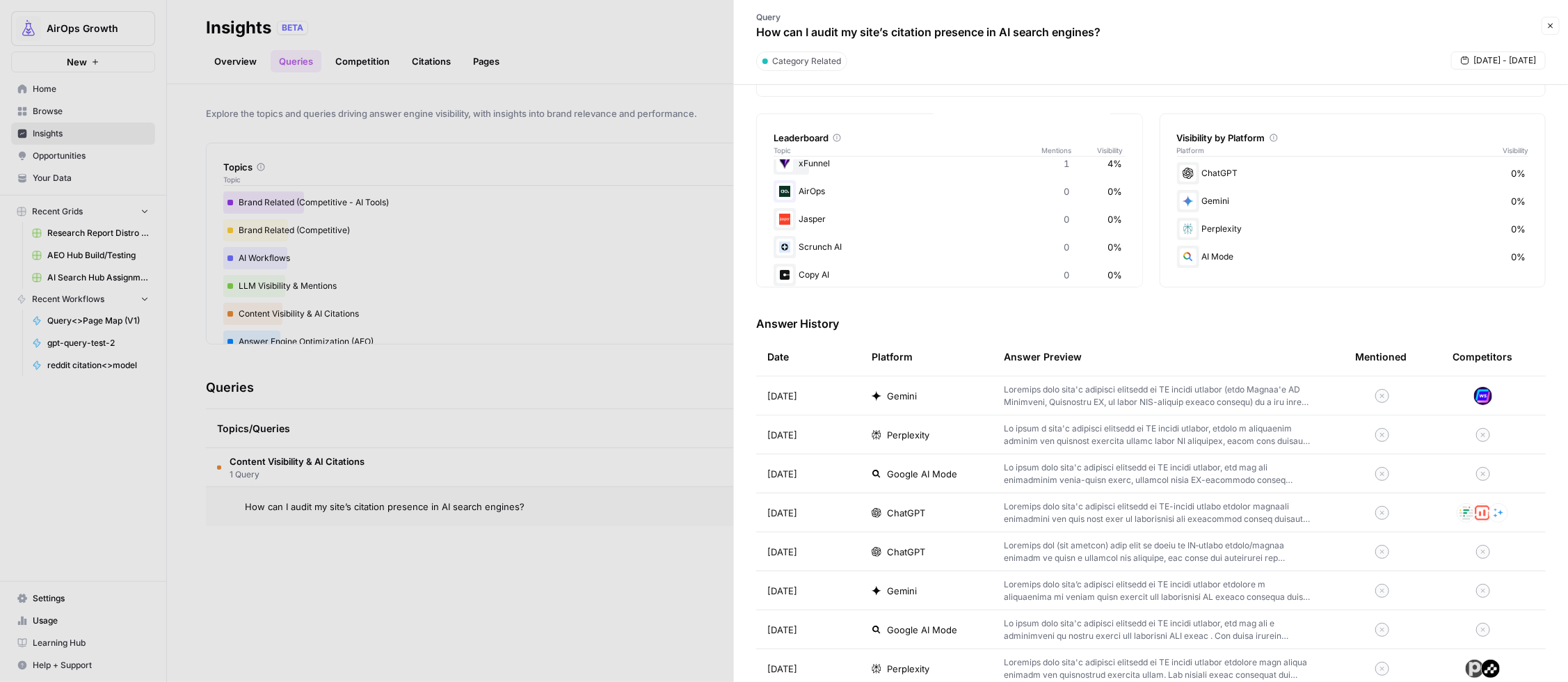
scroll to position [202, 0]
click at [1035, 508] on p at bounding box center [1157, 508] width 307 height 25
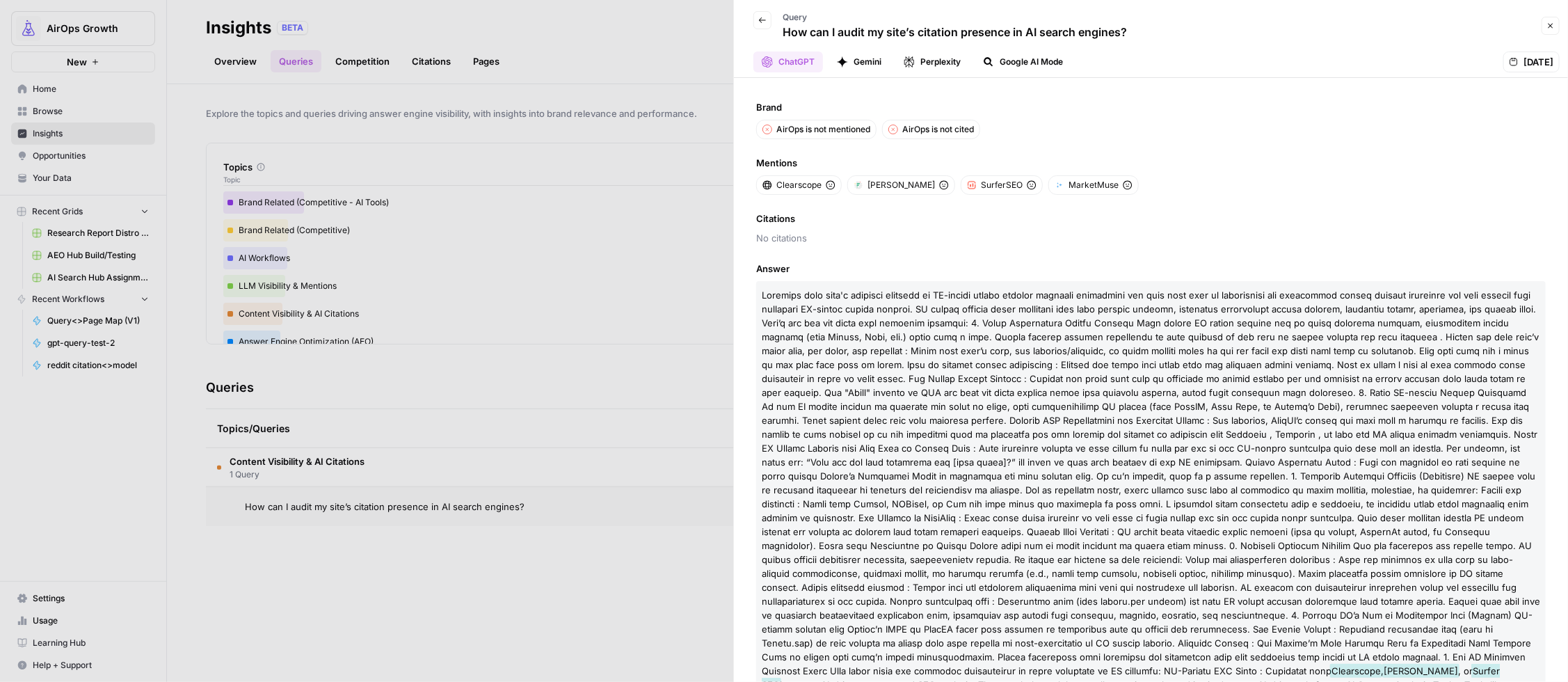
scroll to position [206, 0]
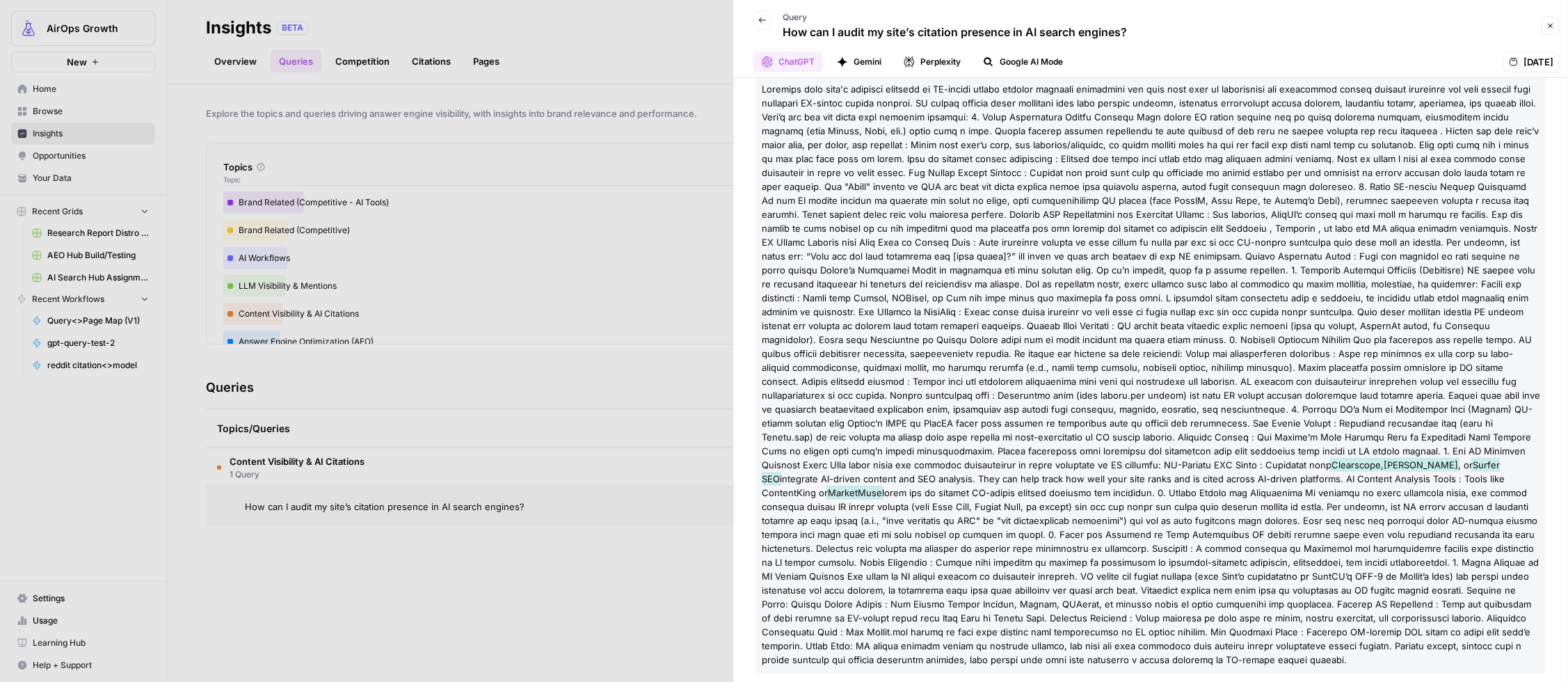
click at [765, 22] on icon "button" at bounding box center [762, 20] width 9 height 9
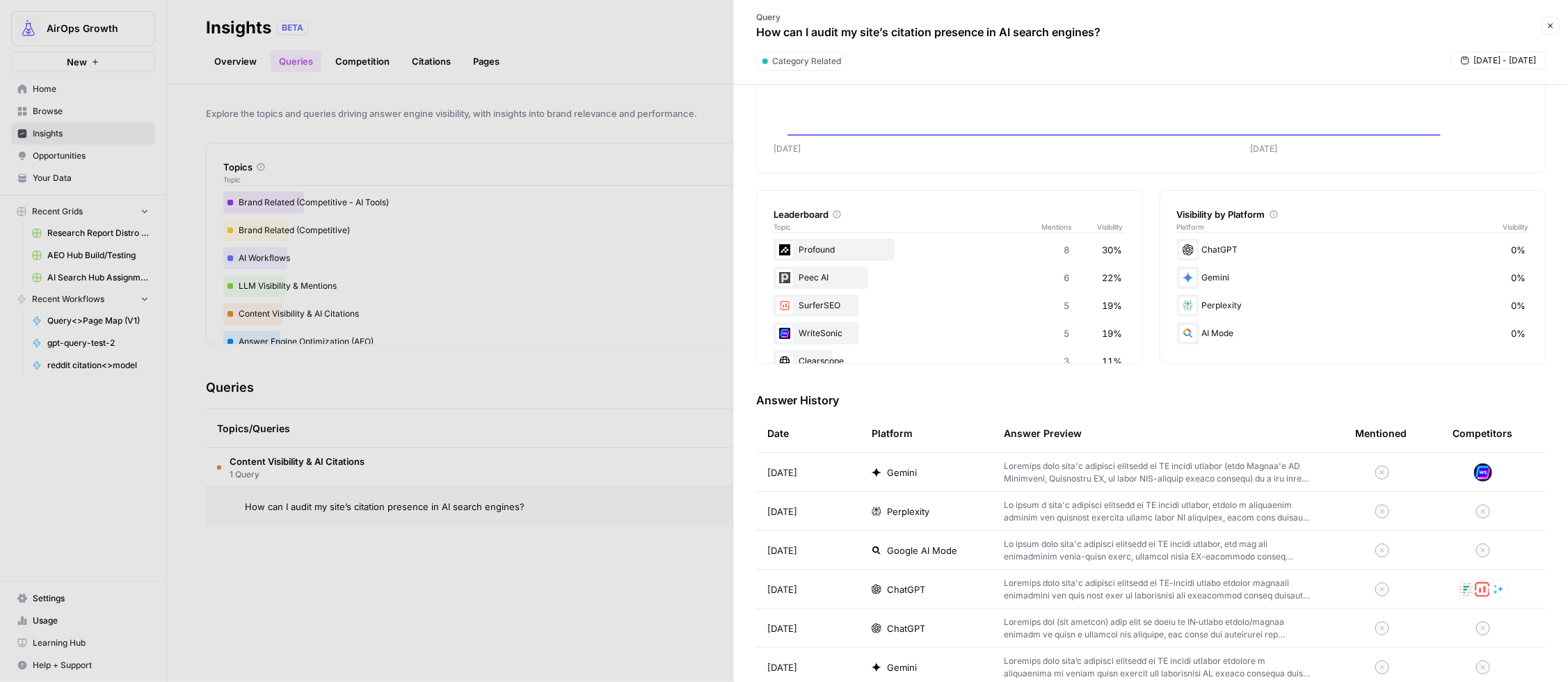
scroll to position [148, 0]
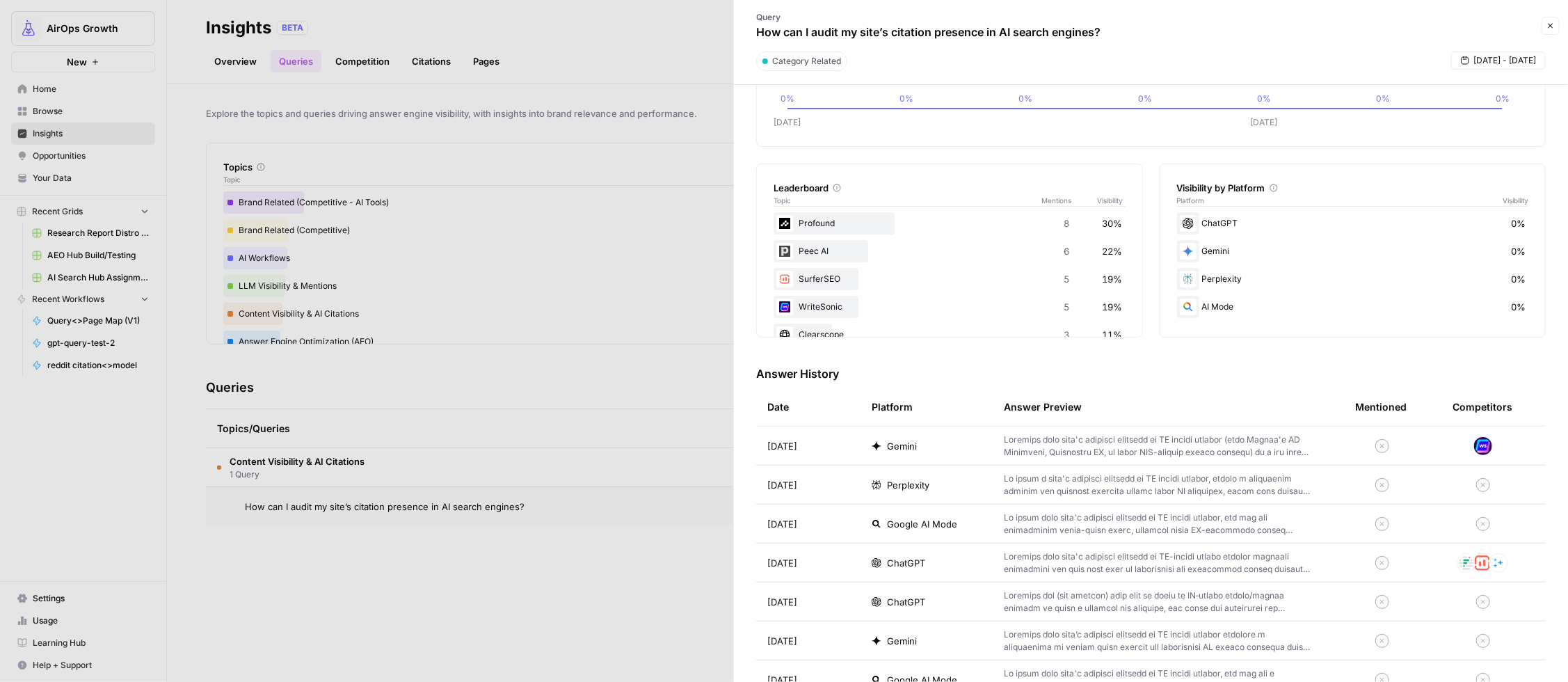
click at [1059, 487] on p at bounding box center [1157, 484] width 307 height 25
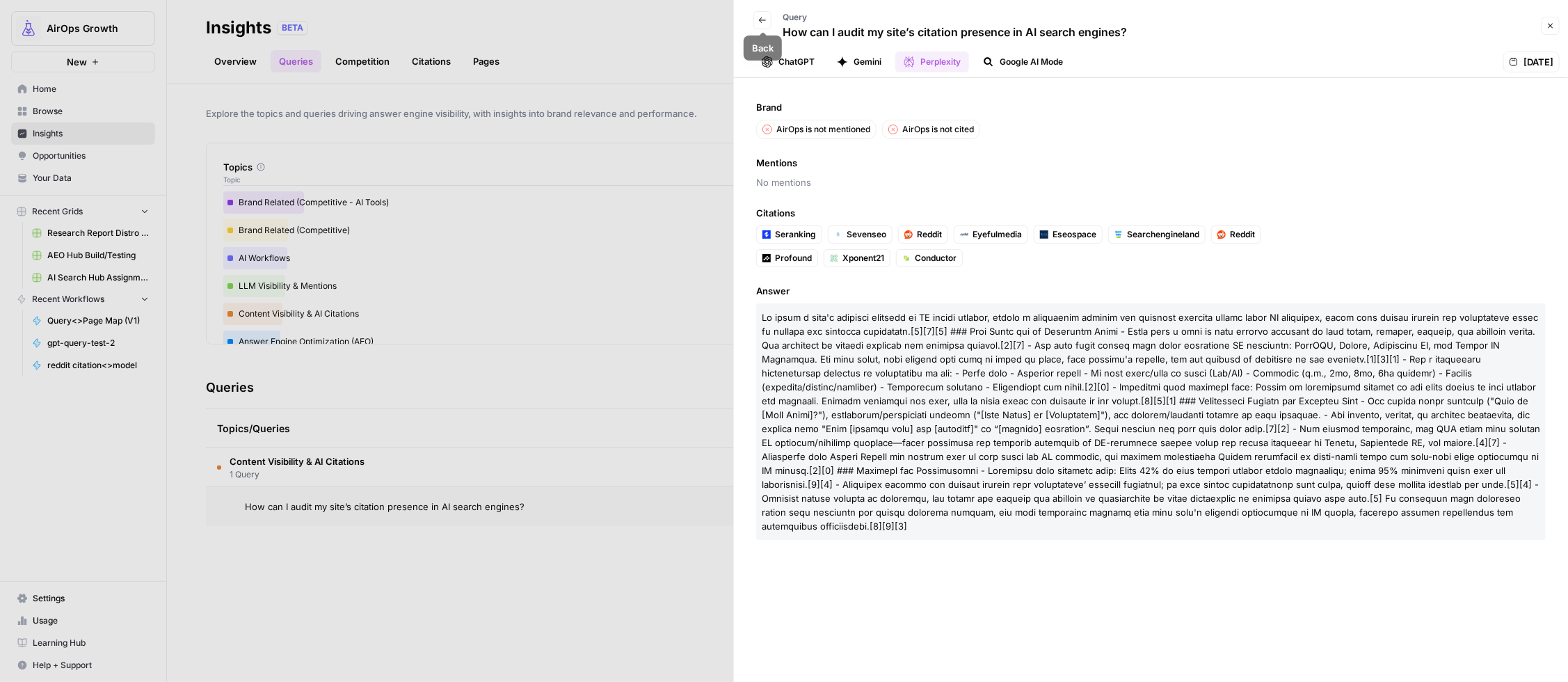
click at [786, 61] on button "ChatGPT" at bounding box center [787, 62] width 69 height 21
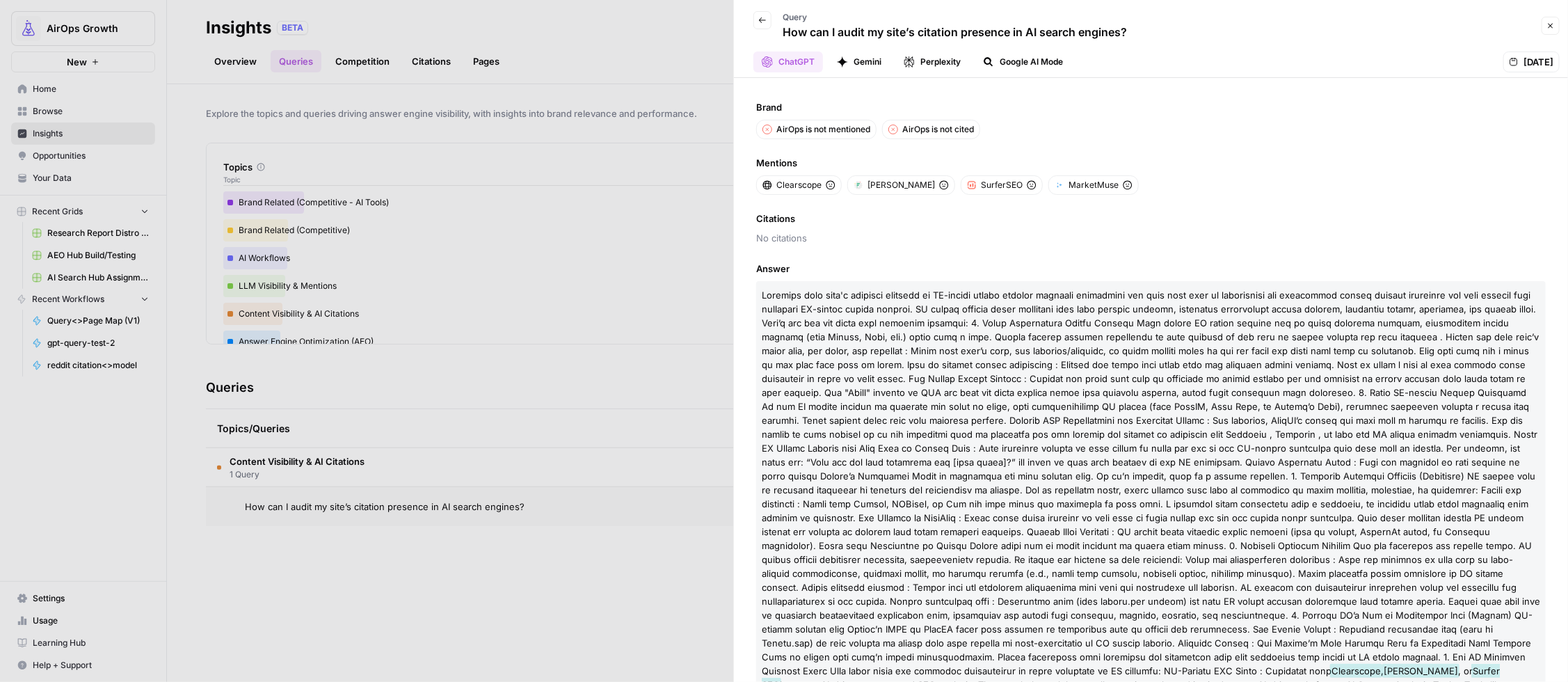
drag, startPoint x: 765, startPoint y: 20, endPoint x: 845, endPoint y: 97, distance: 111.0
click at [765, 20] on span "Back" at bounding box center [765, 20] width 1 height 1
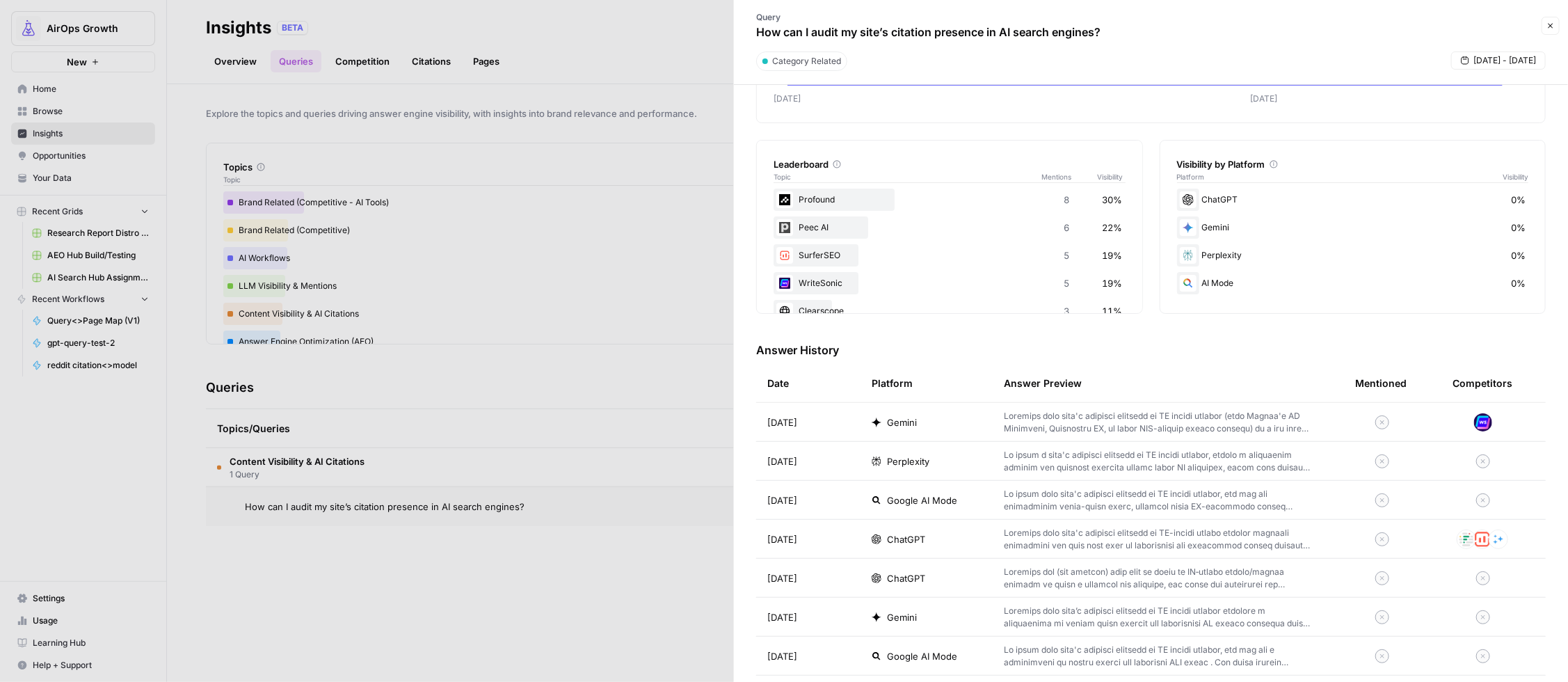
scroll to position [186, 0]
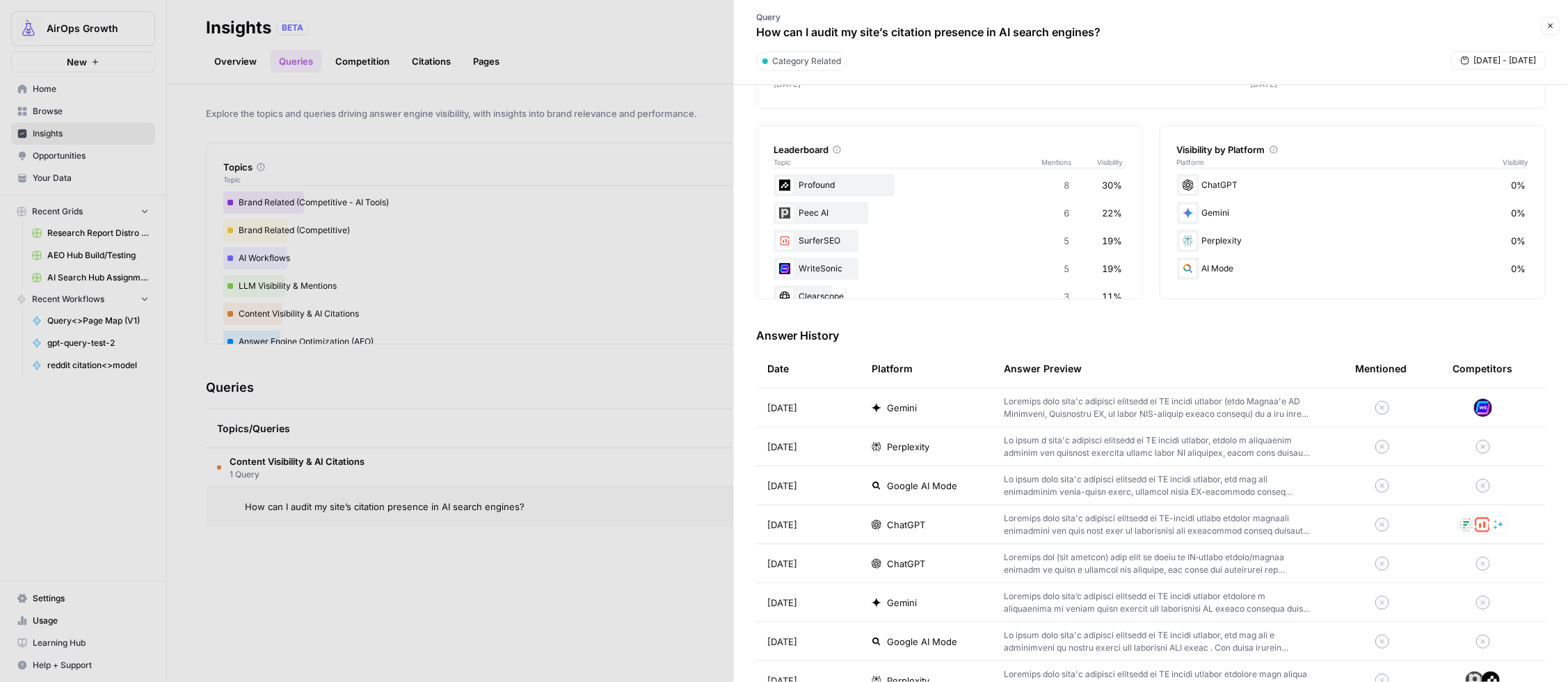
click at [1037, 486] on p at bounding box center [1157, 485] width 307 height 25
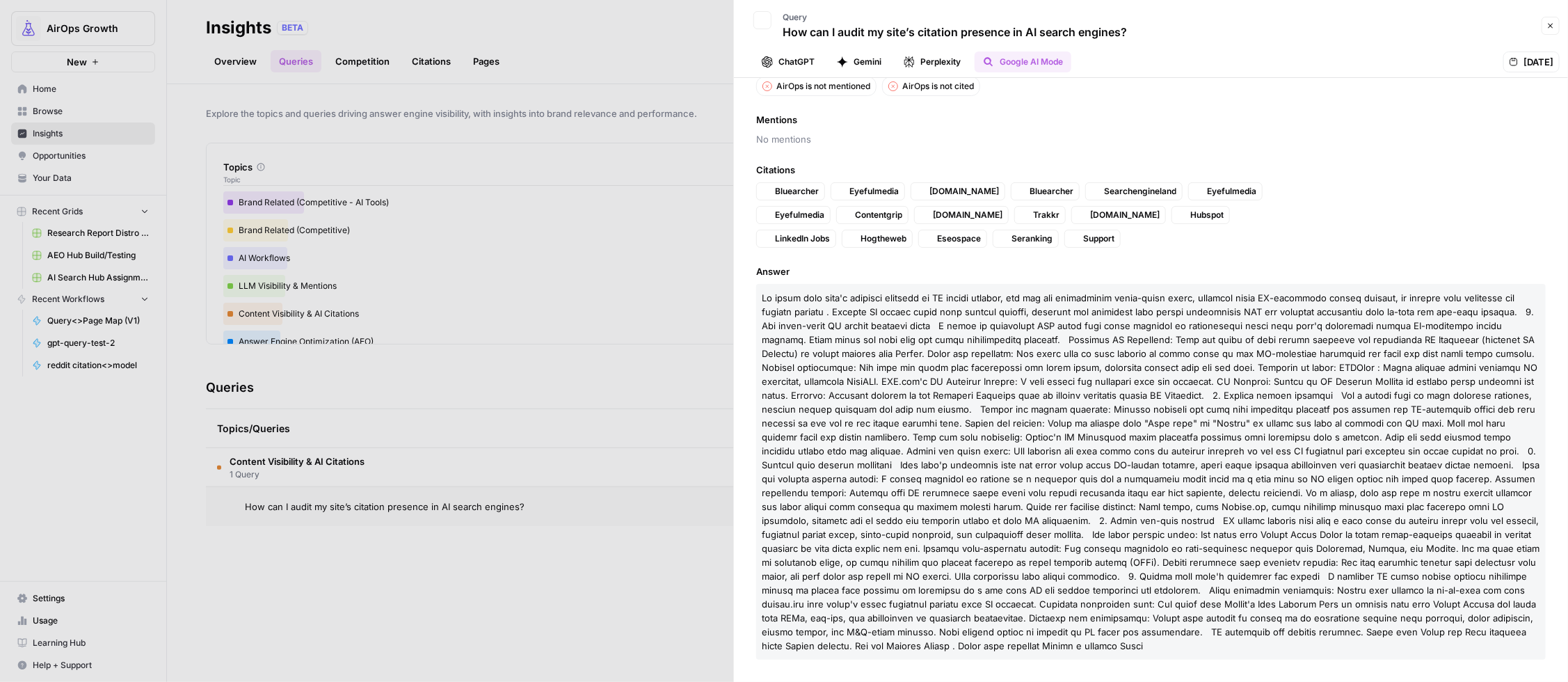
scroll to position [44, 0]
click at [765, 16] on icon "button" at bounding box center [762, 20] width 9 height 9
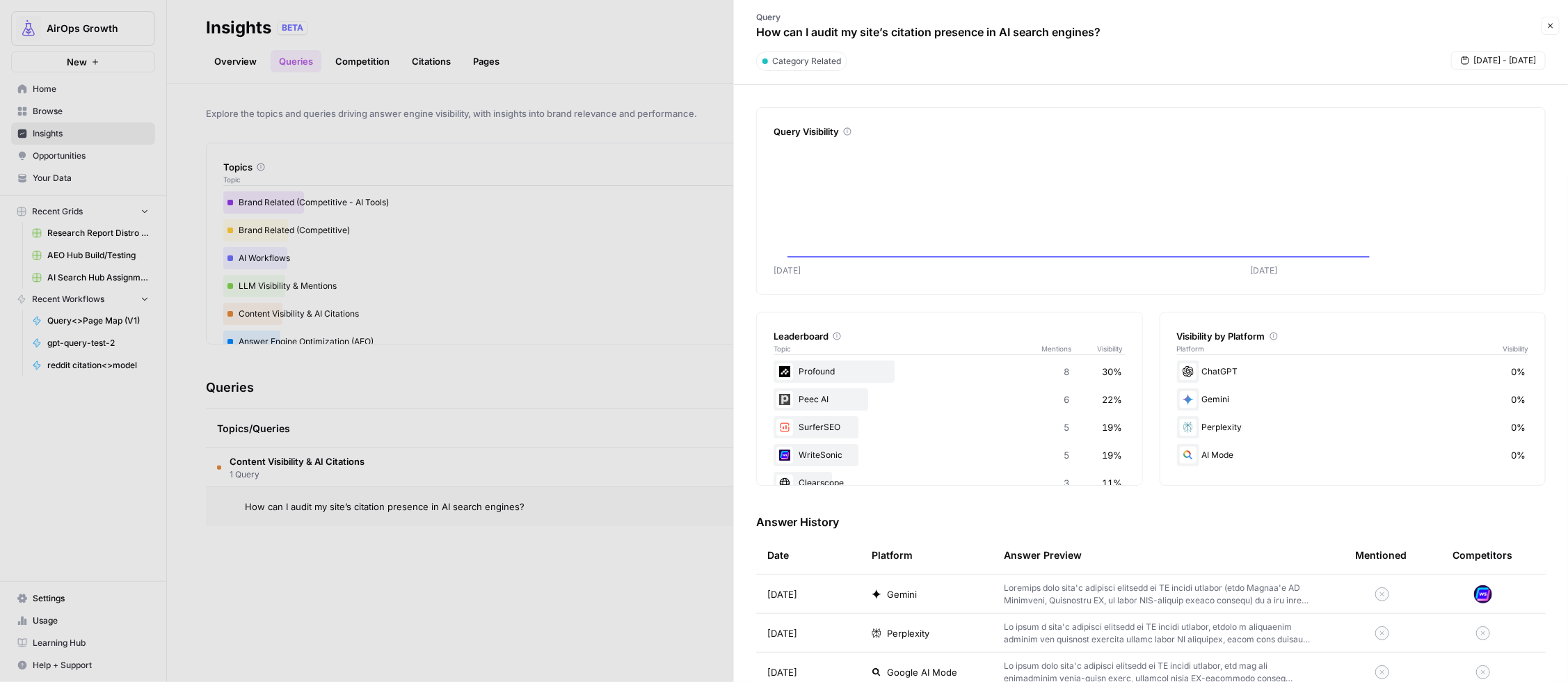
click at [1067, 587] on p at bounding box center [1157, 594] width 307 height 25
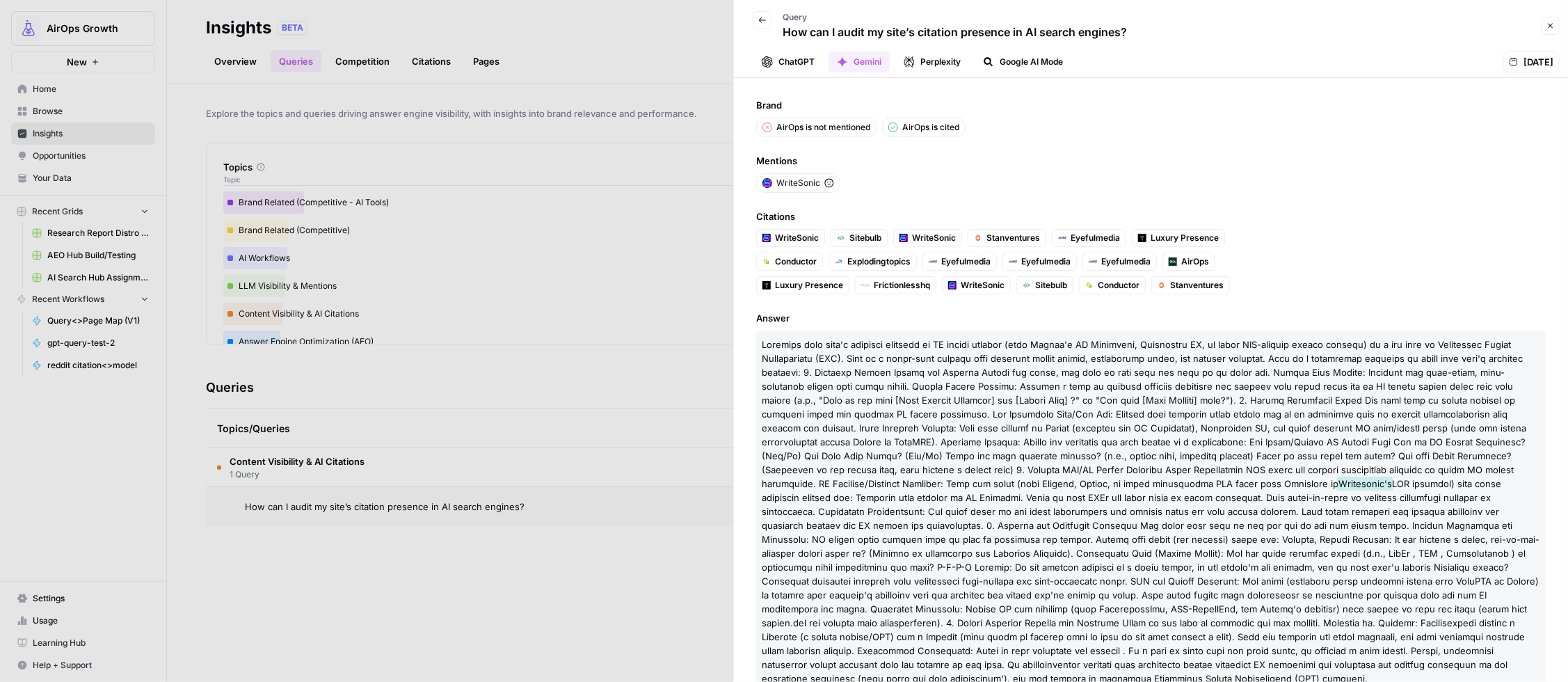
scroll to position [22, 0]
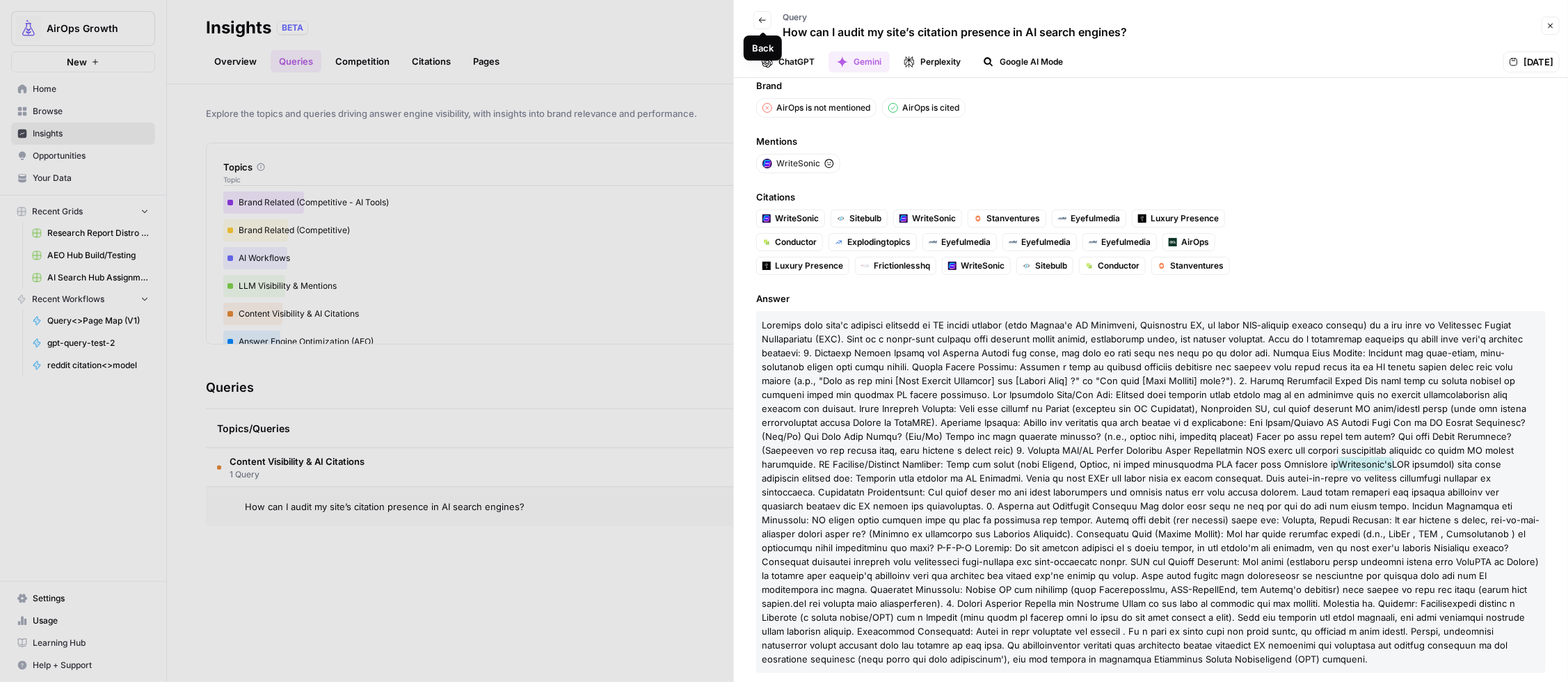
click at [760, 18] on icon "button" at bounding box center [762, 20] width 9 height 9
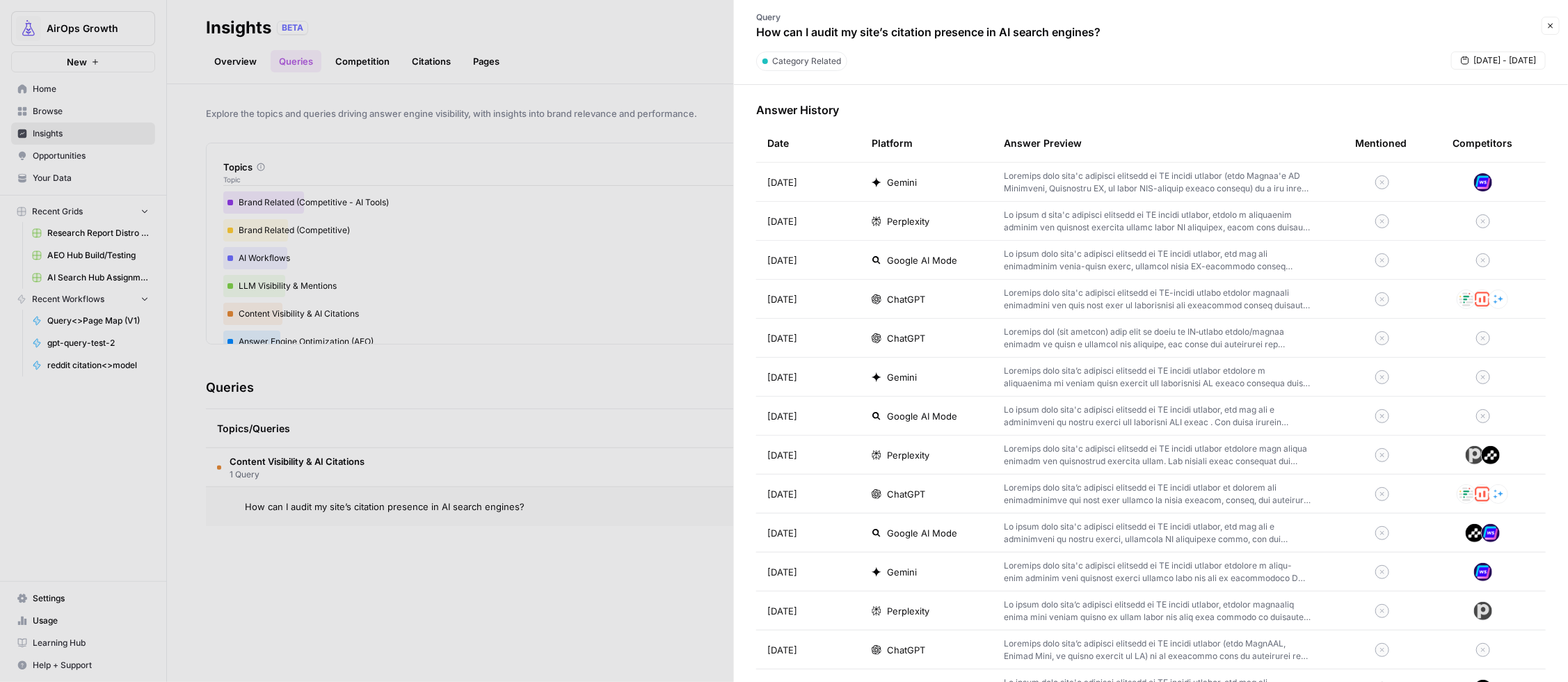
scroll to position [429, 0]
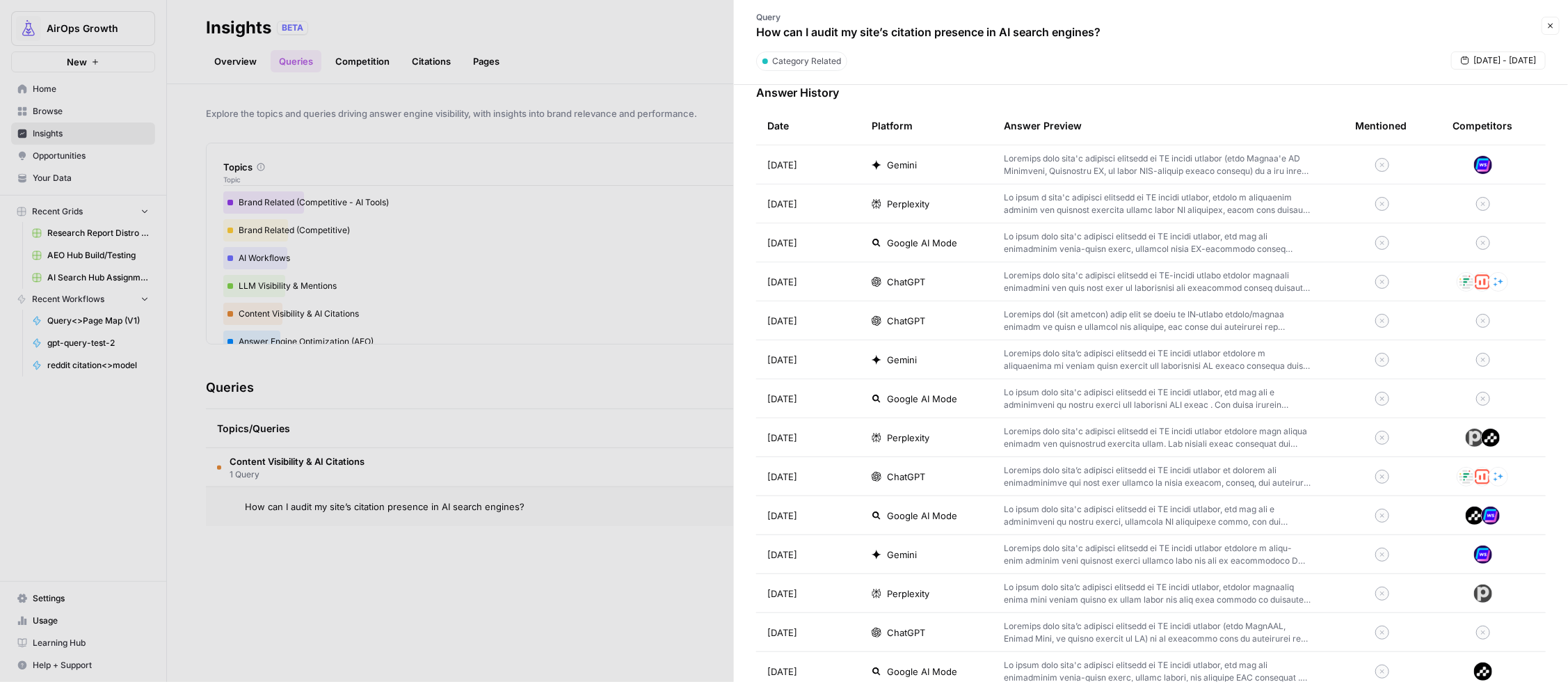
click at [1127, 357] on p at bounding box center [1157, 359] width 307 height 25
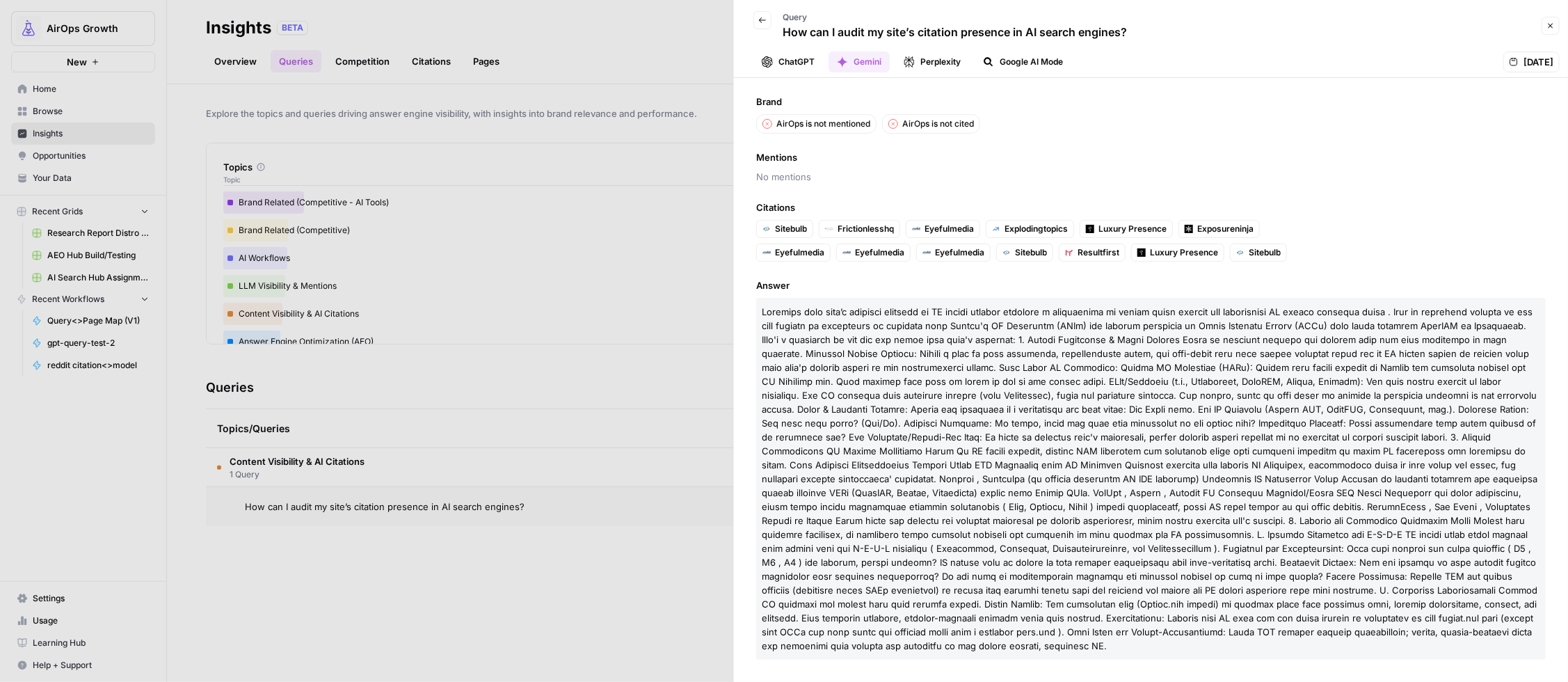
scroll to position [29, 0]
drag, startPoint x: 759, startPoint y: 23, endPoint x: 770, endPoint y: 37, distance: 17.8
click at [759, 23] on icon "button" at bounding box center [762, 20] width 9 height 9
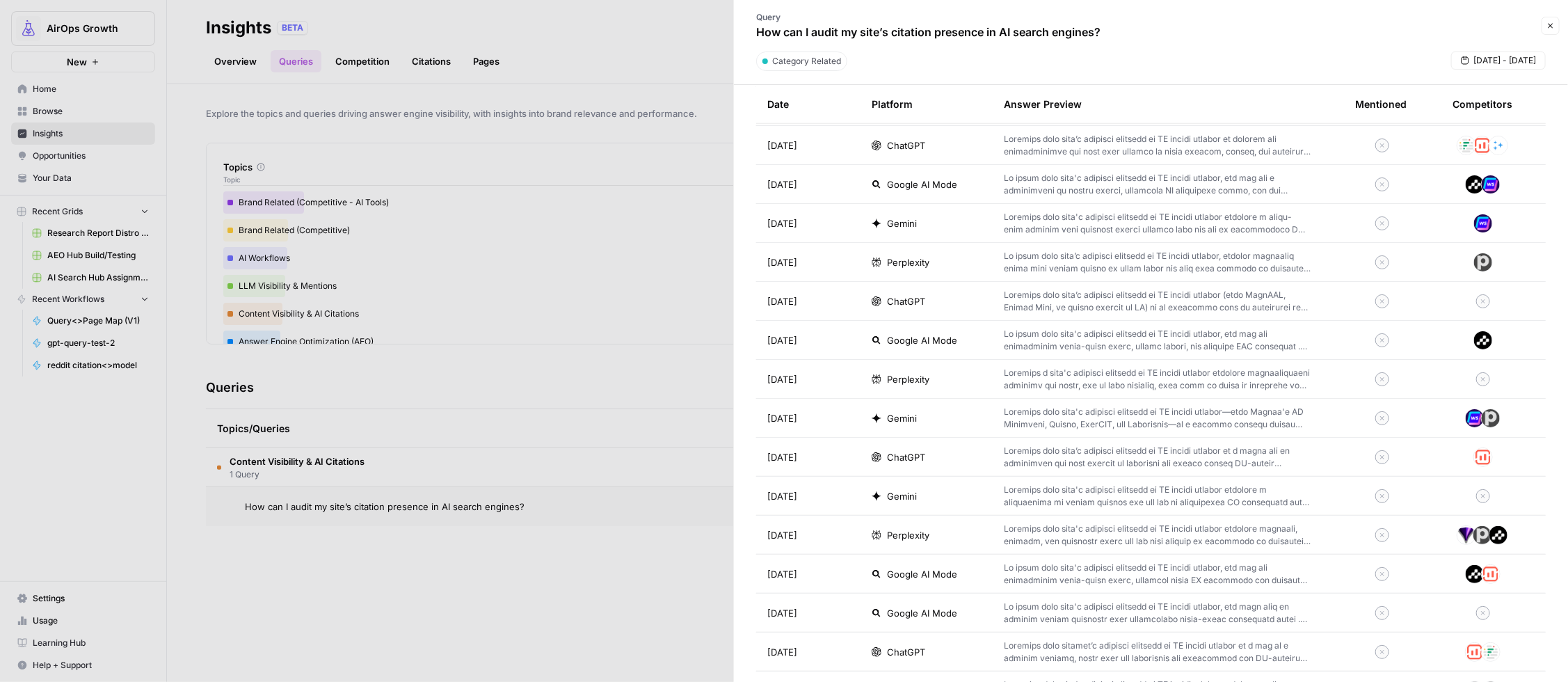
scroll to position [769, 0]
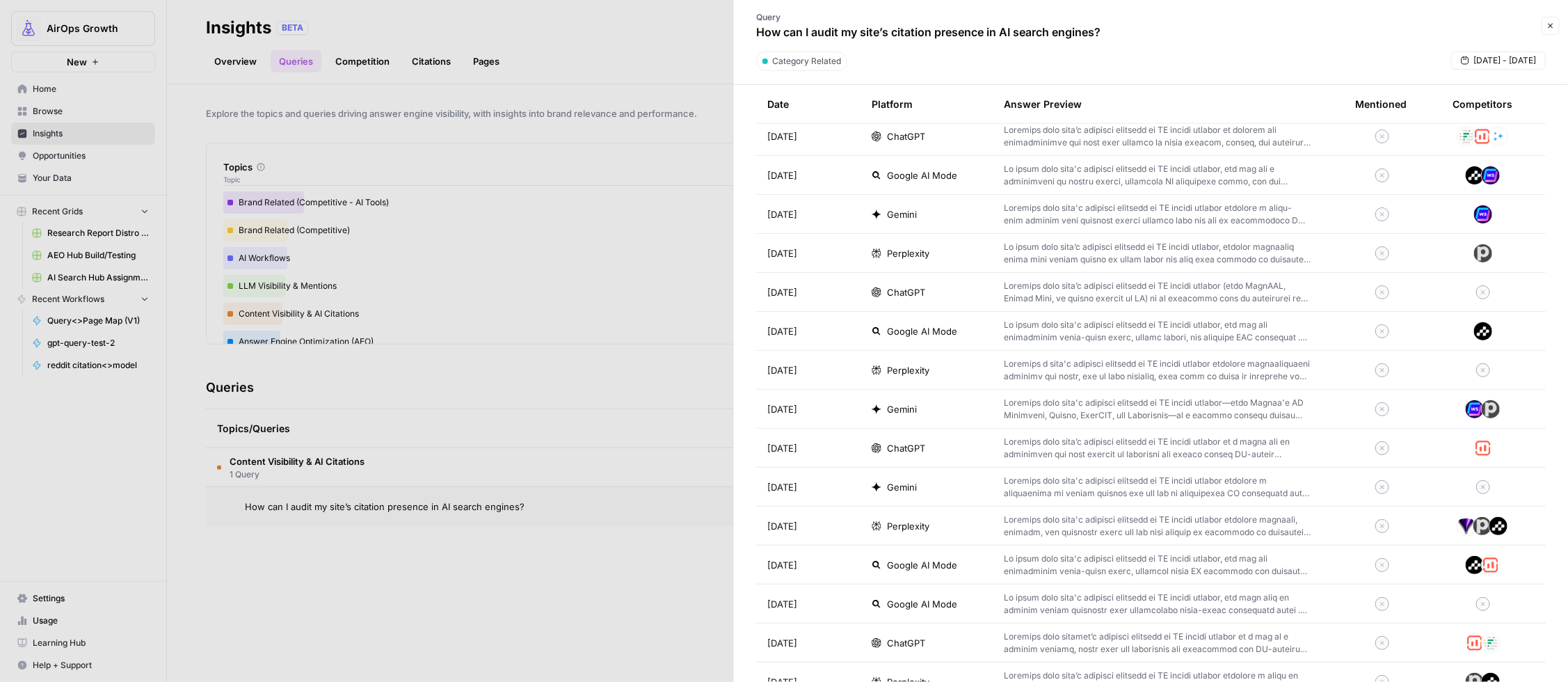
click at [1127, 528] on p at bounding box center [1157, 525] width 307 height 25
